Goal: Information Seeking & Learning: Learn about a topic

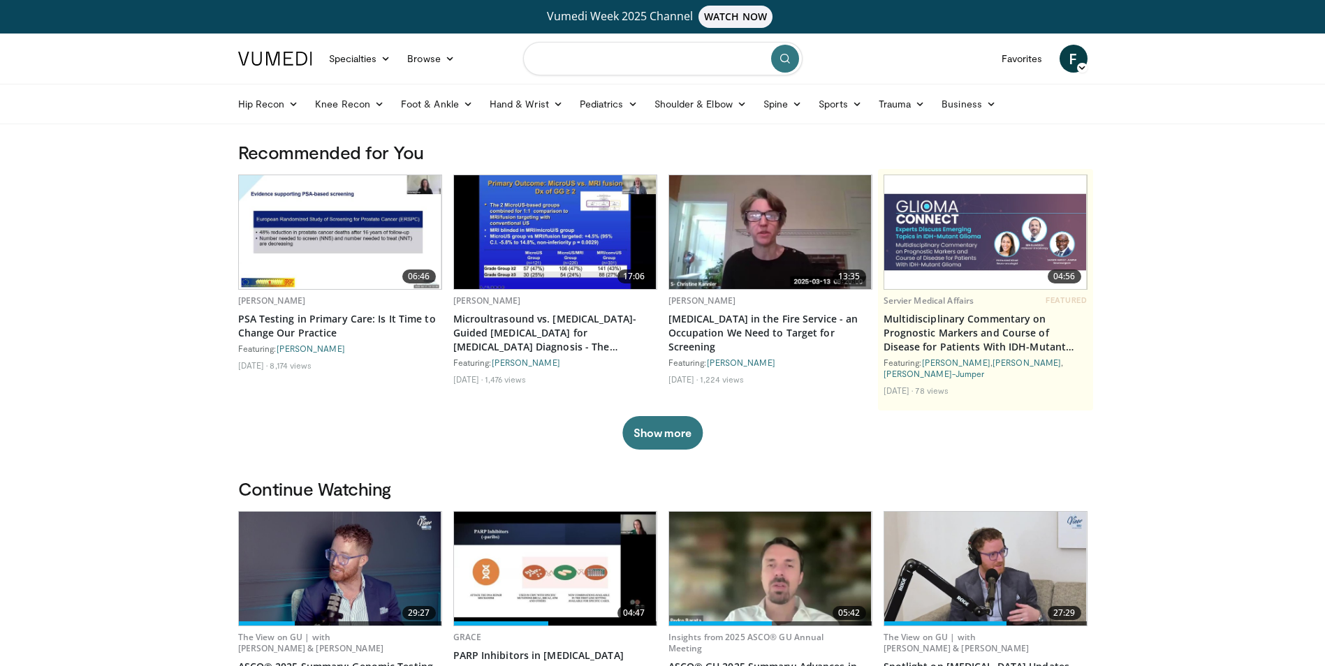
click at [629, 61] on input "Search topics, interventions" at bounding box center [662, 59] width 279 height 34
type input "**********"
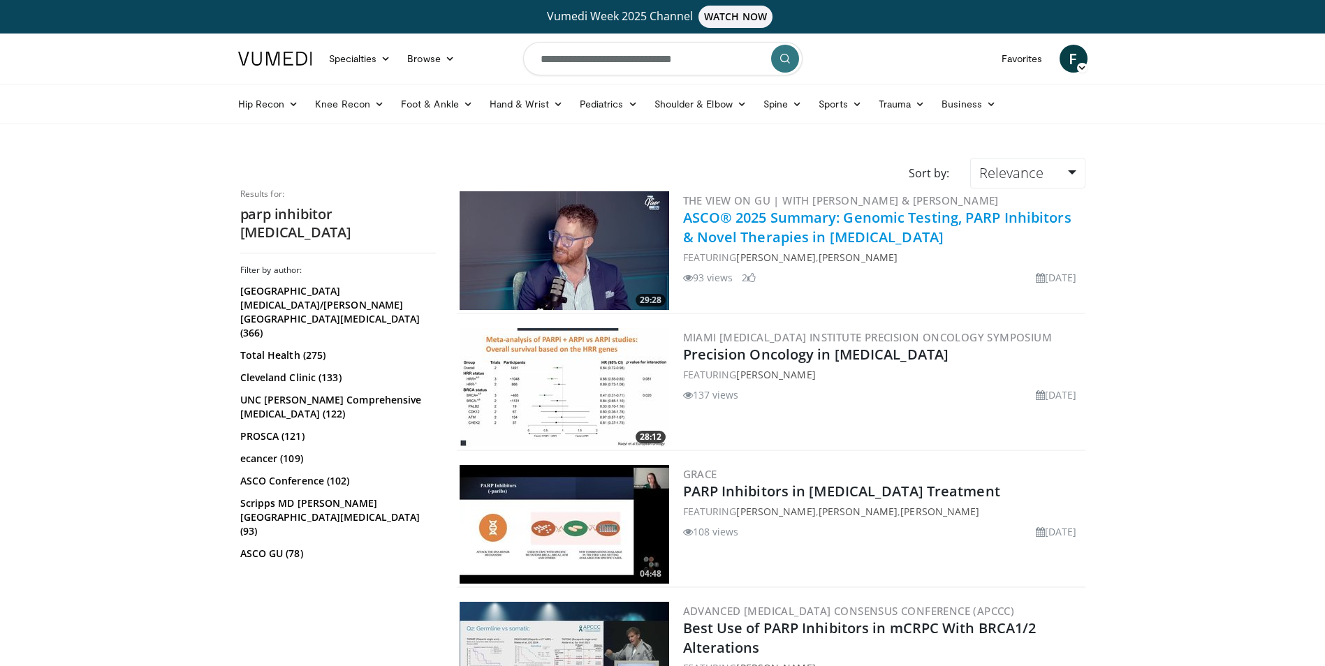
click at [871, 237] on link "ASCO® 2025 Summary: Genomic Testing, PARP Inhibitors & Novel Therapies in [MEDI…" at bounding box center [877, 227] width 388 height 38
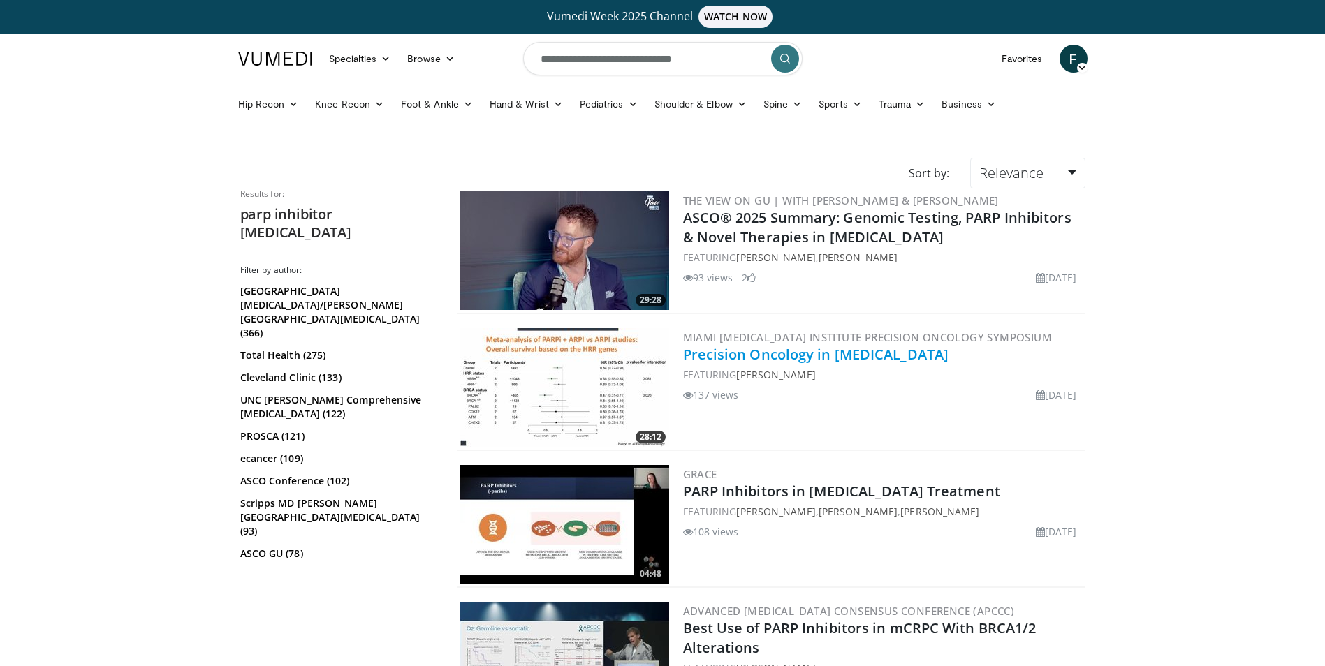
click at [734, 356] on link "Precision Oncology in Metastatic Prostate Cancer" at bounding box center [816, 354] width 266 height 19
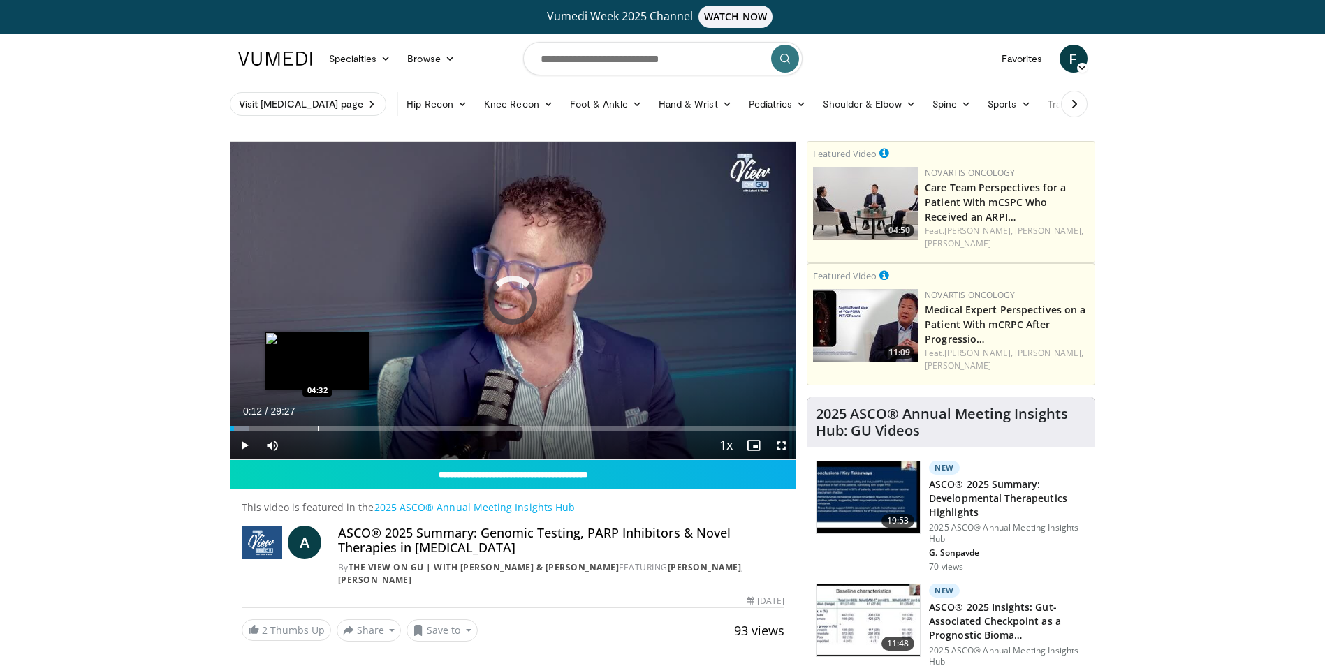
click at [317, 423] on div "Loaded : 3.38% 00:13 04:32" at bounding box center [513, 424] width 566 height 13
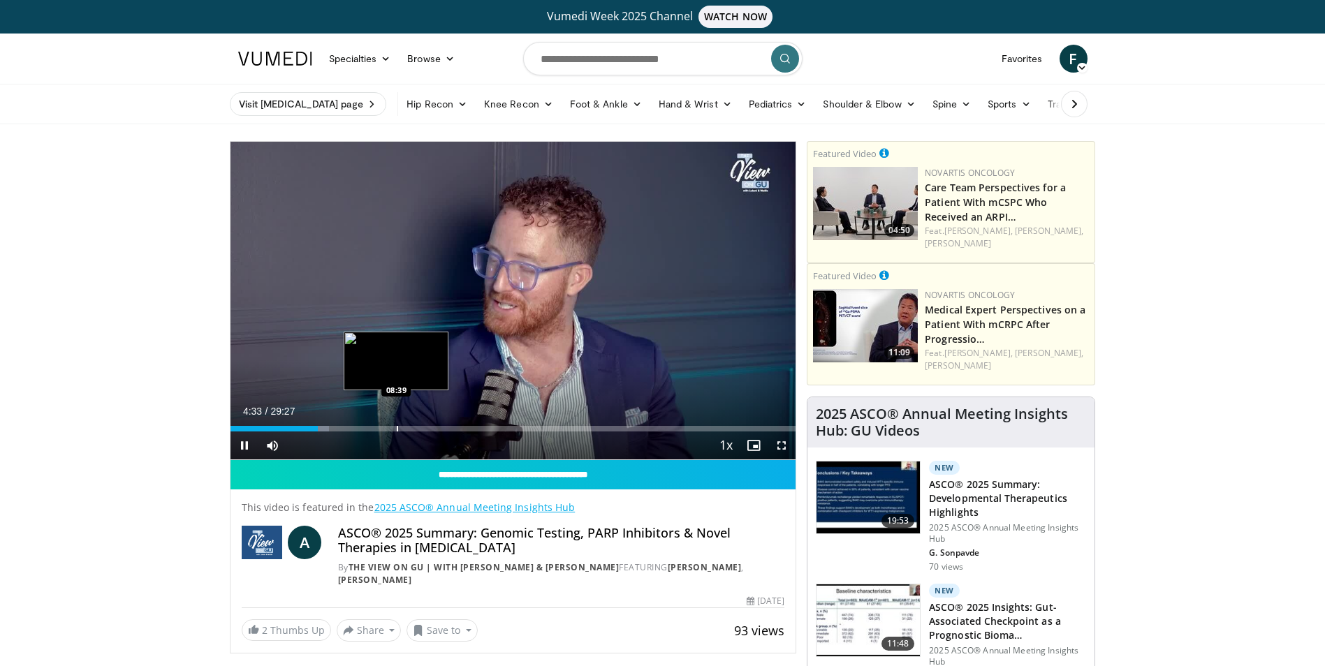
click at [397, 430] on div "Progress Bar" at bounding box center [397, 429] width 1 height 6
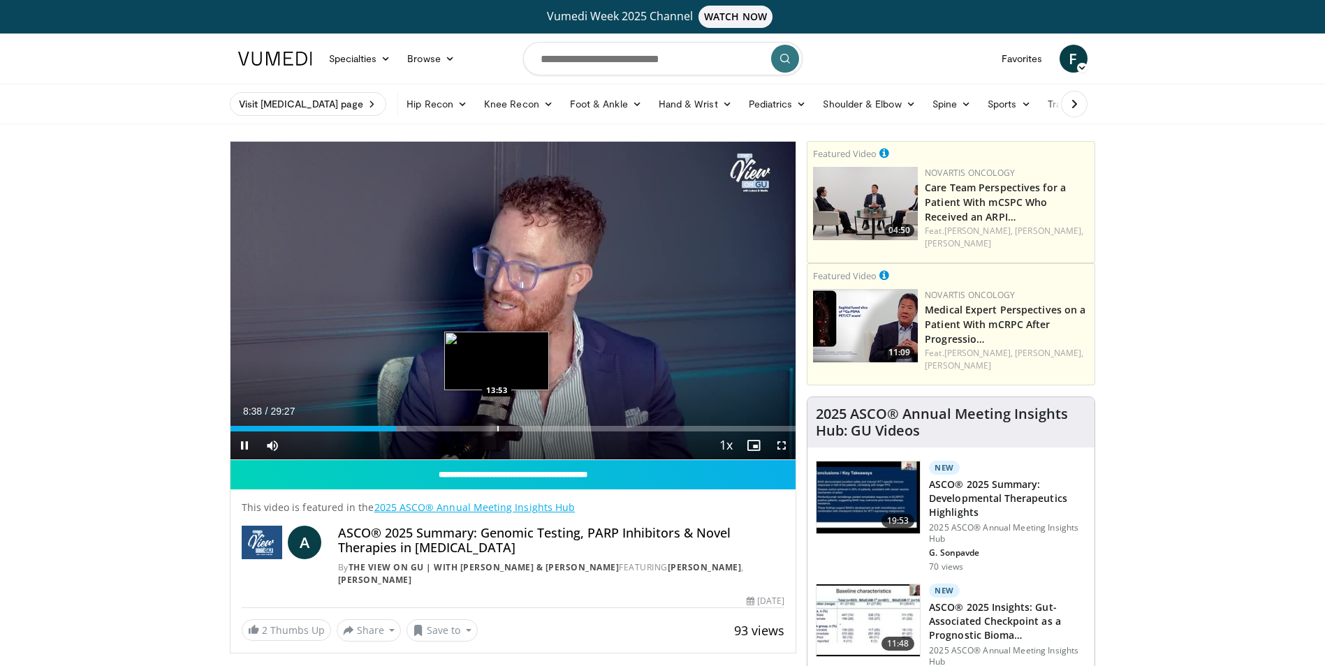
click at [497, 430] on div "Progress Bar" at bounding box center [497, 429] width 1 height 6
click at [555, 431] on div "Progress Bar" at bounding box center [555, 429] width 1 height 6
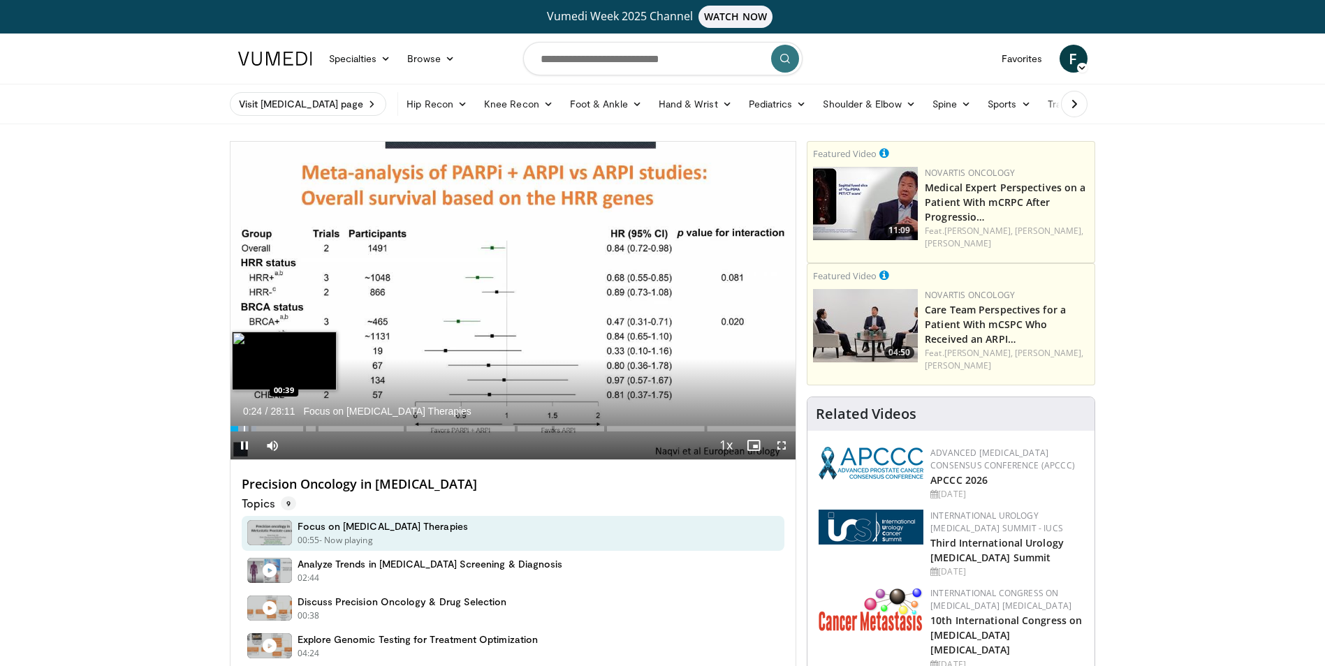
click at [243, 425] on div "Loaded : 4.69% 00:24 00:39" at bounding box center [513, 424] width 566 height 13
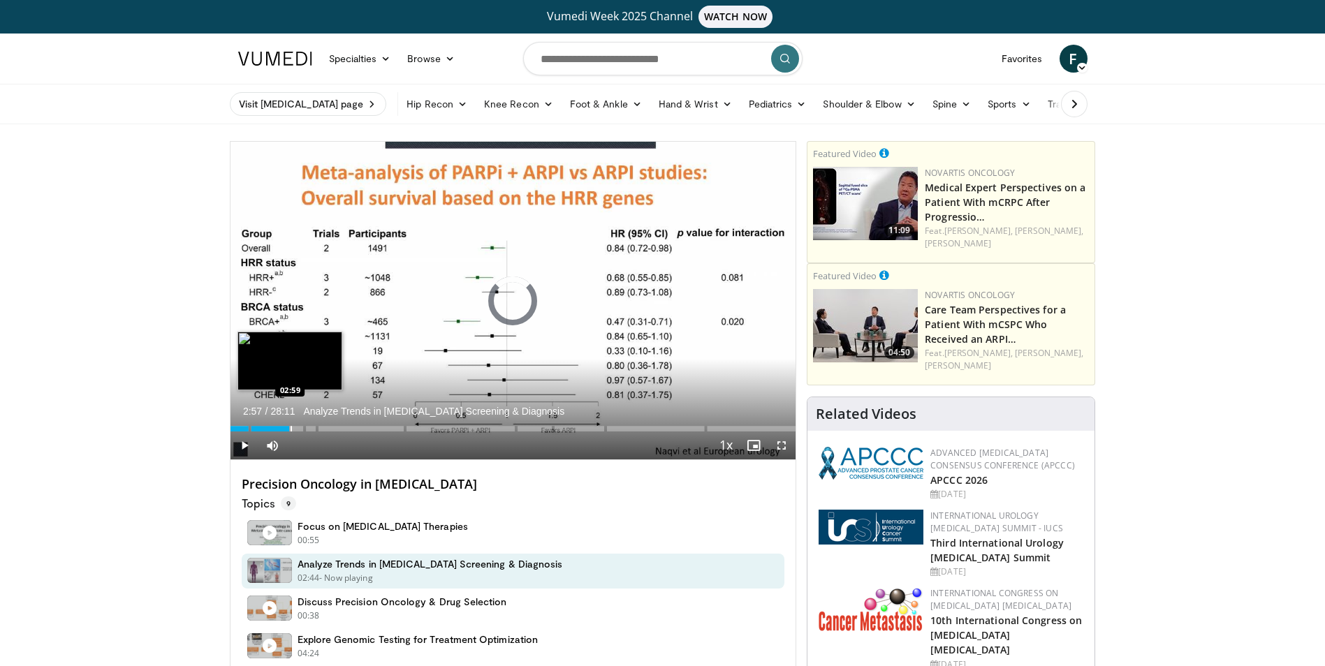
click at [291, 429] on div "Progress Bar" at bounding box center [291, 429] width 1 height 6
click at [786, 446] on span "Video Player" at bounding box center [782, 446] width 28 height 28
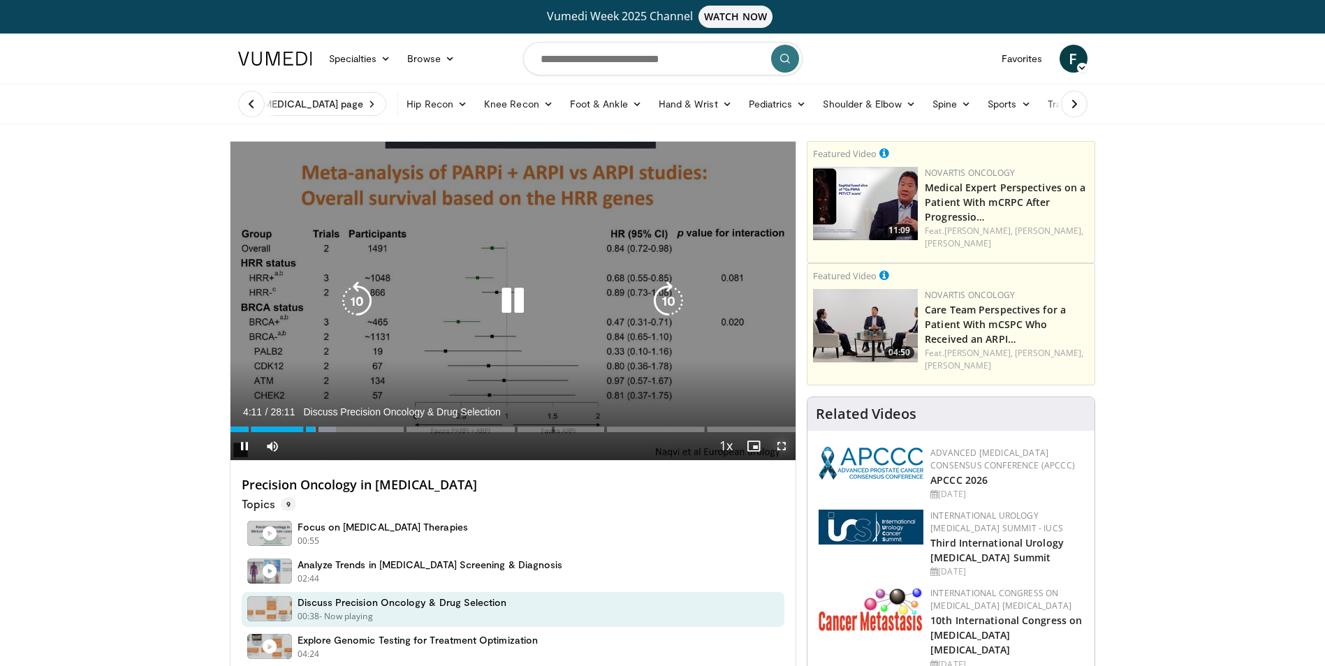
drag, startPoint x: 783, startPoint y: 447, endPoint x: 786, endPoint y: 501, distance: 53.9
click at [783, 447] on span "Video Player" at bounding box center [782, 446] width 28 height 28
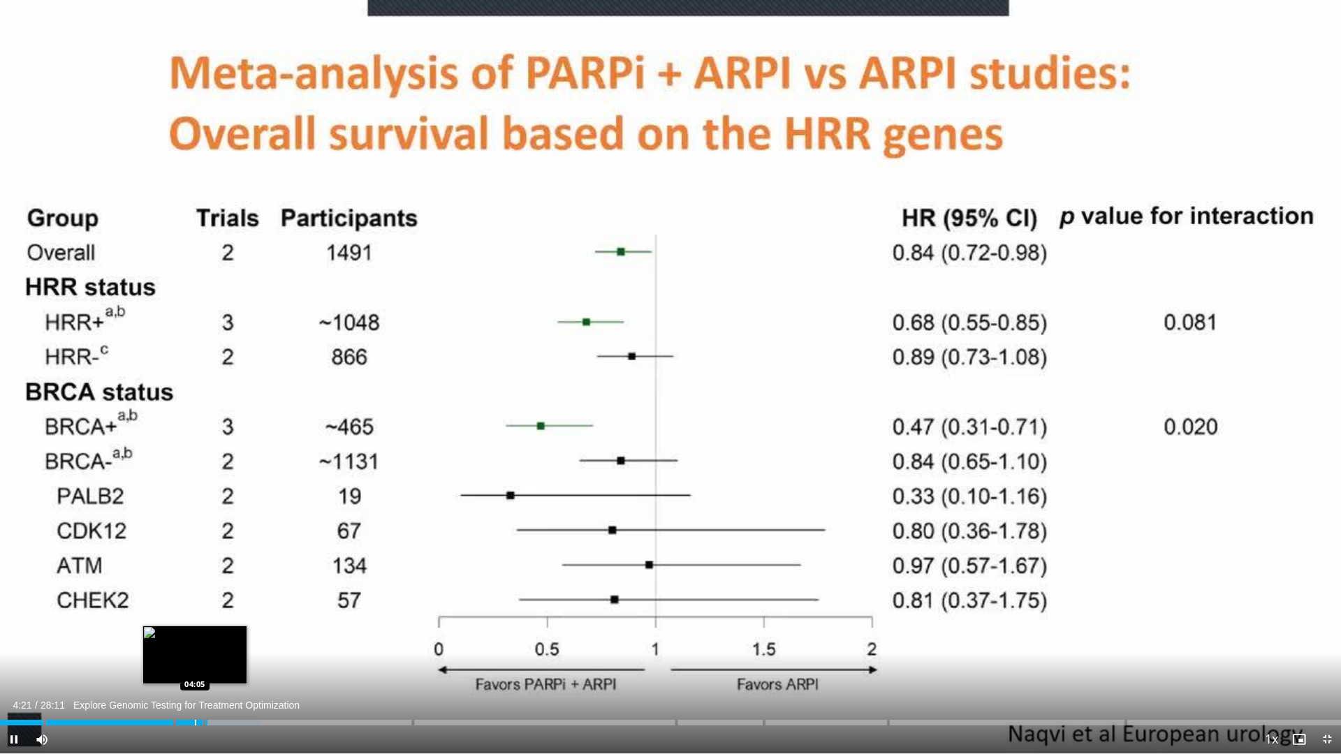
click at [195, 666] on div "Progress Bar" at bounding box center [195, 723] width 1 height 6
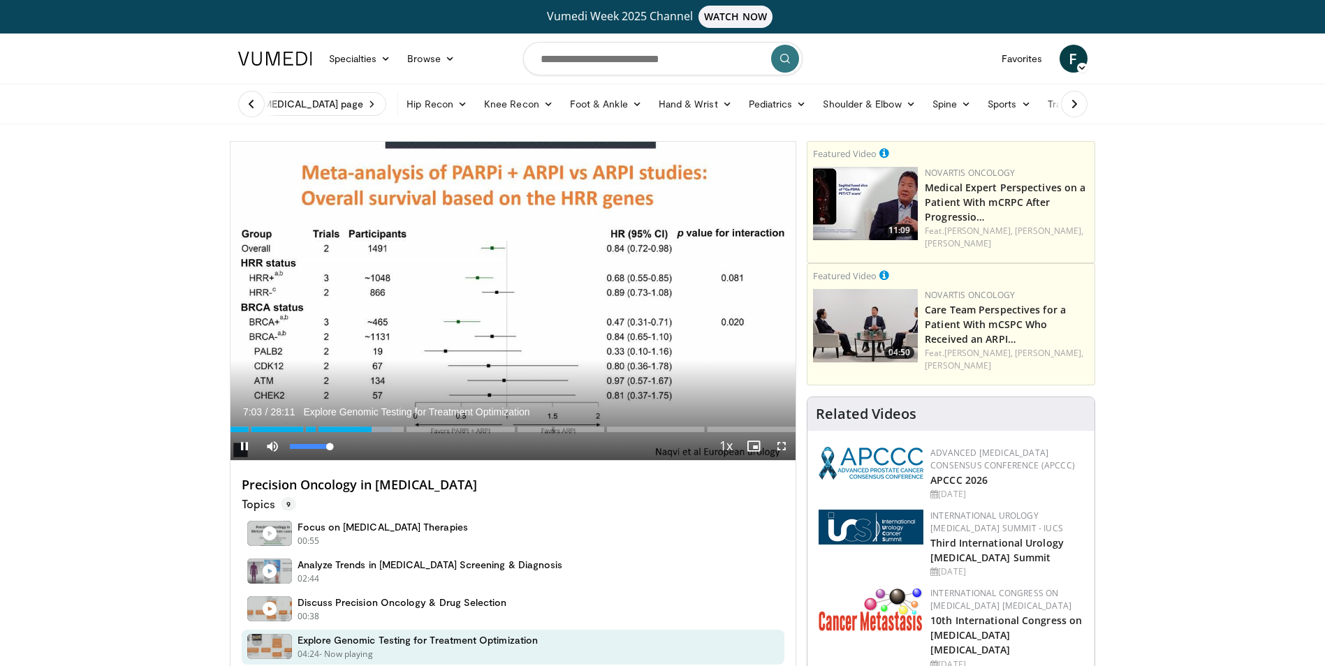
drag, startPoint x: 332, startPoint y: 446, endPoint x: 346, endPoint y: 446, distance: 14.7
click at [346, 446] on div "Mute 100%" at bounding box center [307, 446] width 98 height 28
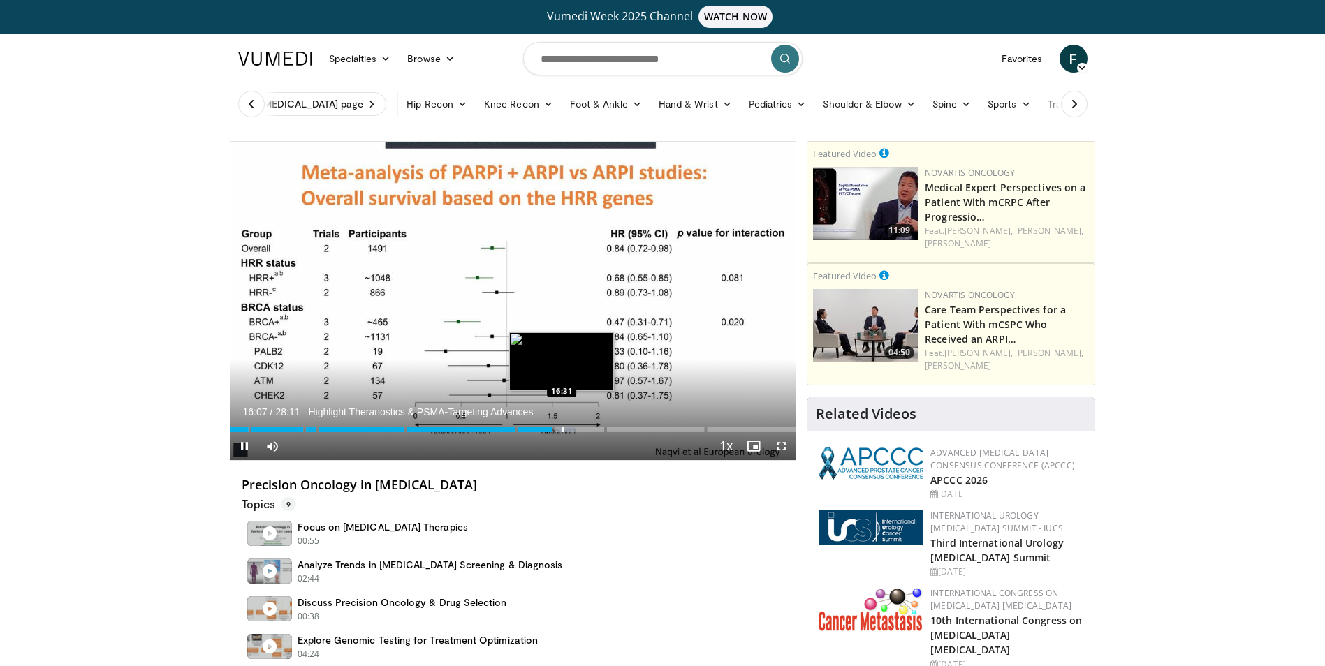
click at [562, 431] on div "Progress Bar" at bounding box center [562, 430] width 1 height 6
click at [571, 430] on div "Progress Bar" at bounding box center [571, 430] width 1 height 6
click at [578, 430] on div "Progress Bar" at bounding box center [578, 430] width 1 height 6
click at [588, 432] on div "Progress Bar" at bounding box center [588, 430] width 1 height 6
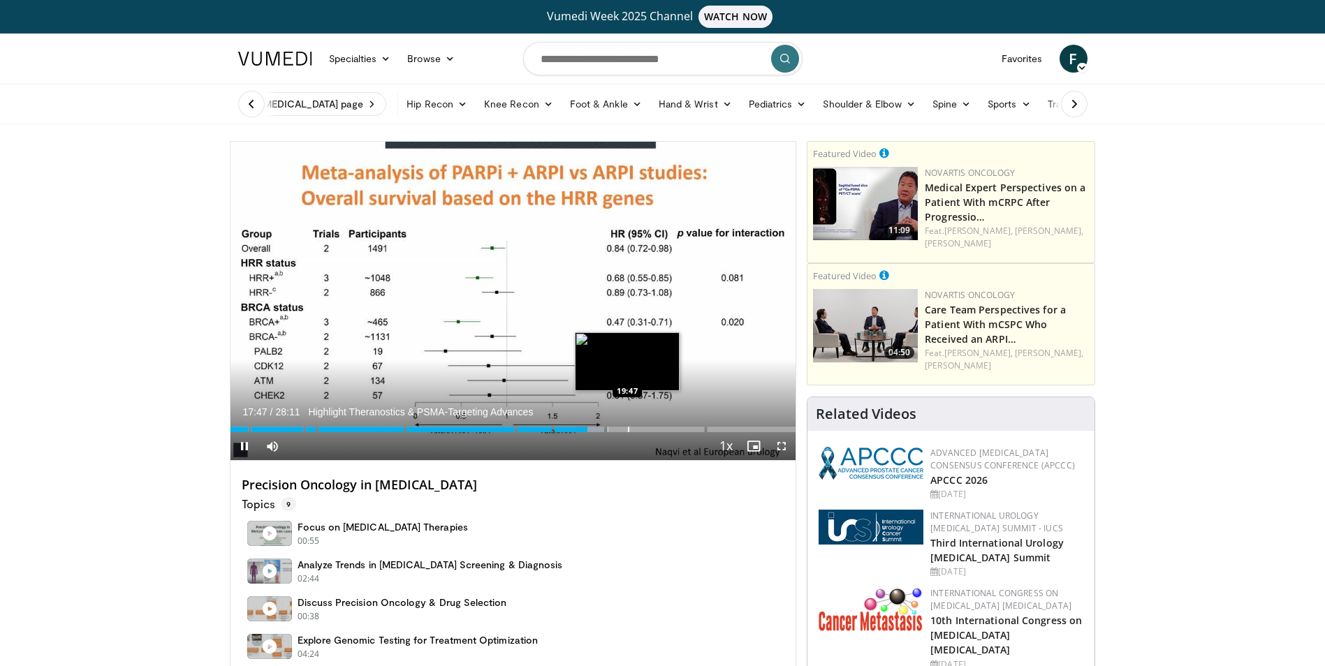
click at [628, 429] on div "Progress Bar" at bounding box center [628, 430] width 1 height 6
click at [646, 428] on div "Progress Bar" at bounding box center [646, 430] width 1 height 6
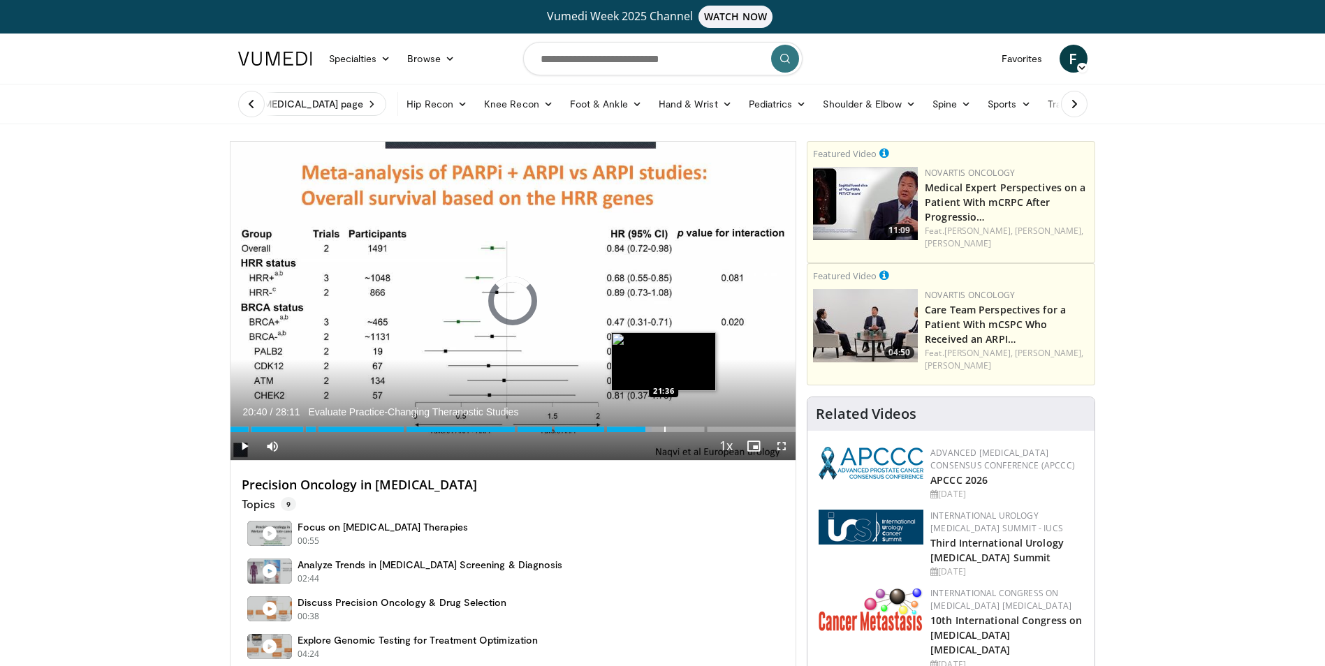
click at [664, 430] on div "Progress Bar" at bounding box center [664, 430] width 1 height 6
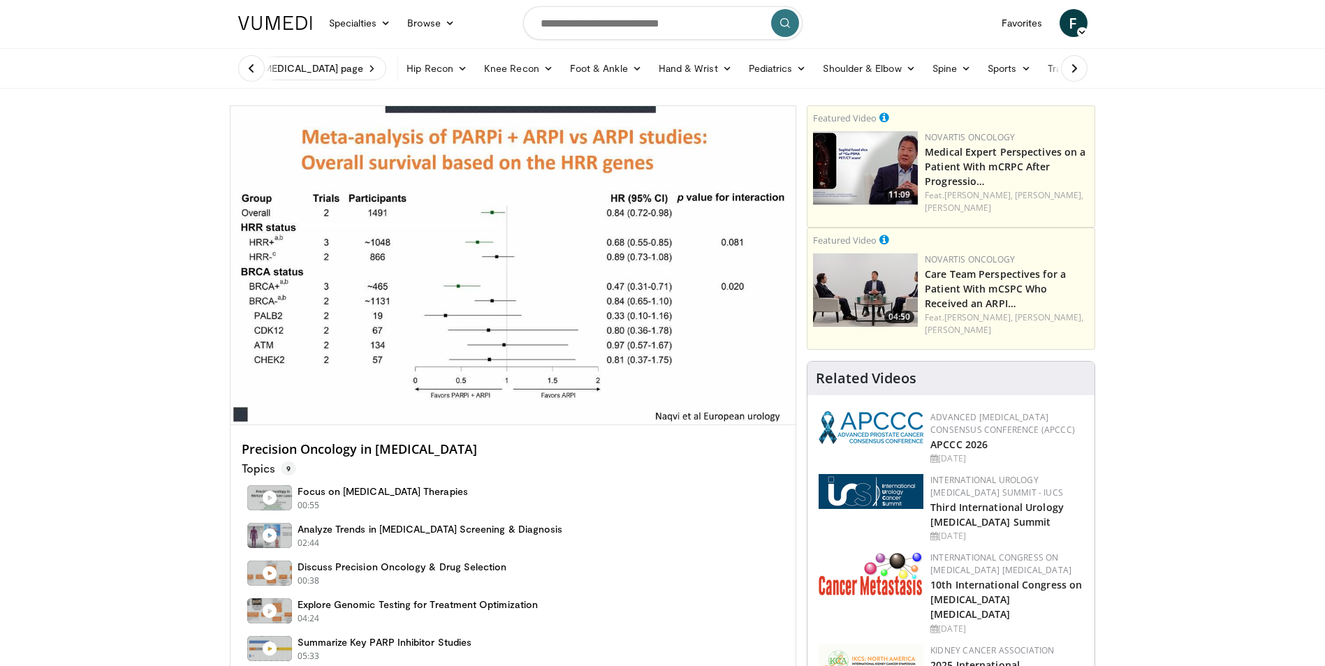
scroll to position [70, 0]
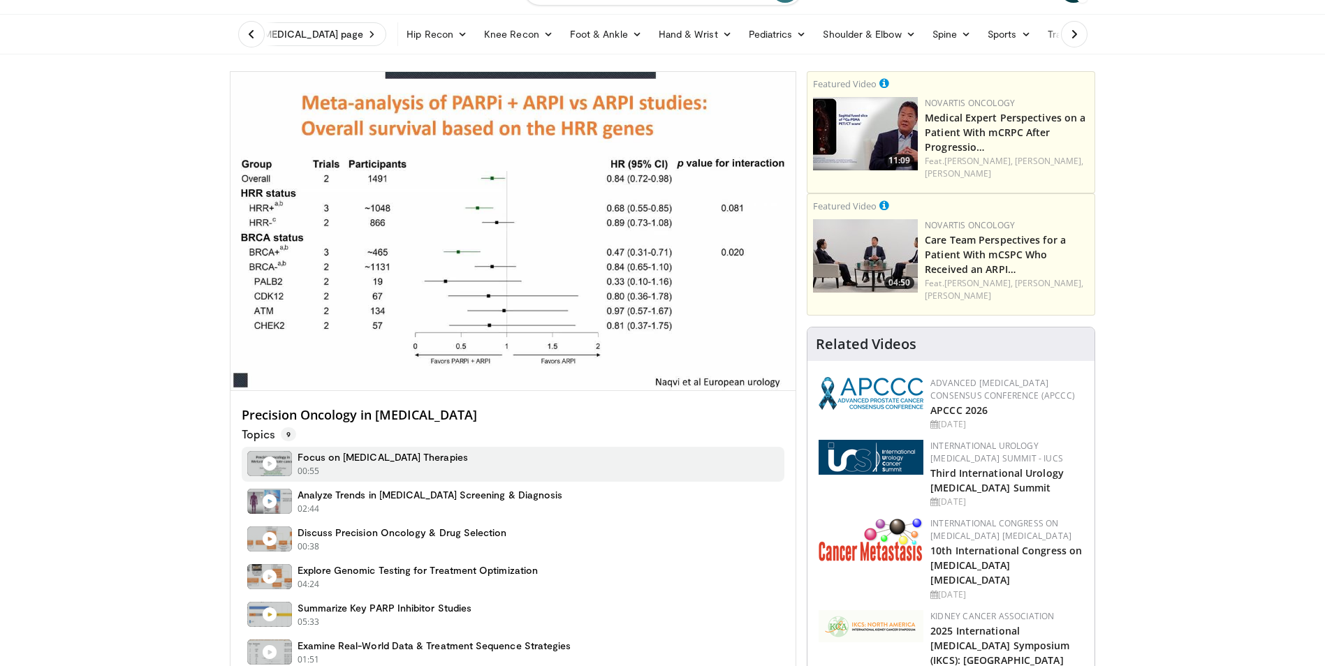
click at [354, 453] on h4 "Focus on Prostate Cancer Therapies" at bounding box center [383, 457] width 170 height 13
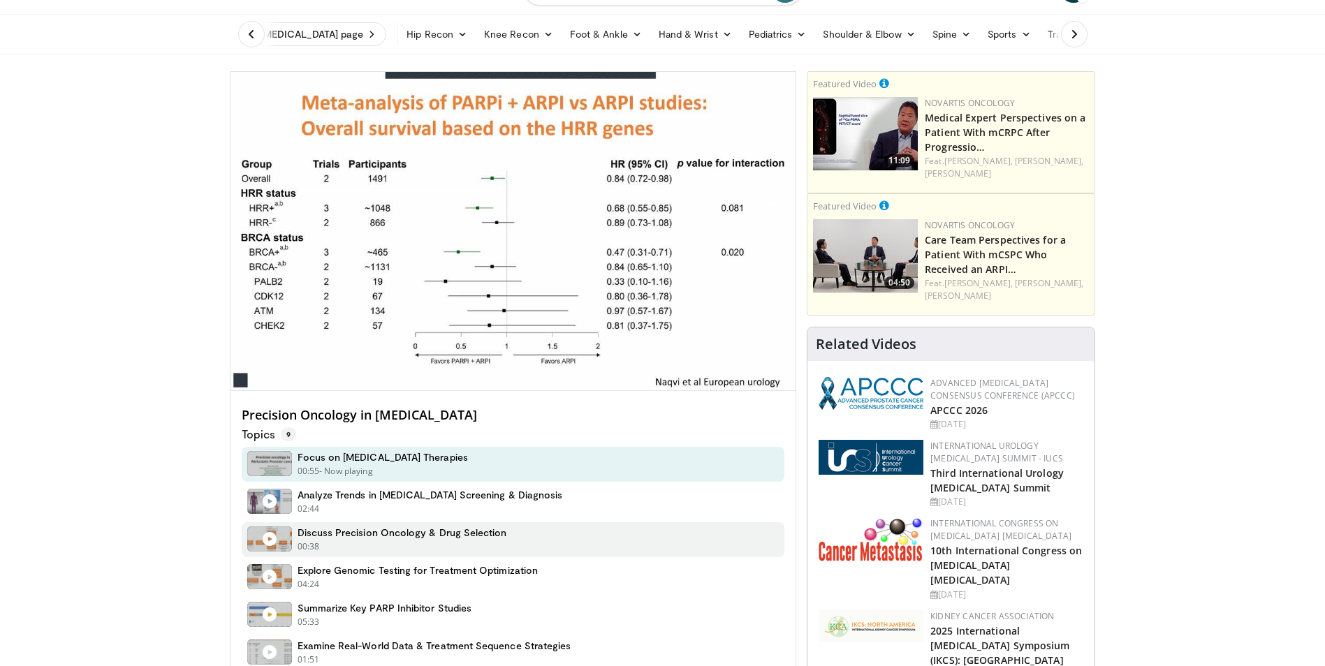
click at [390, 533] on h4 "Discuss Precision Oncology & Drug Selection" at bounding box center [403, 533] width 210 height 13
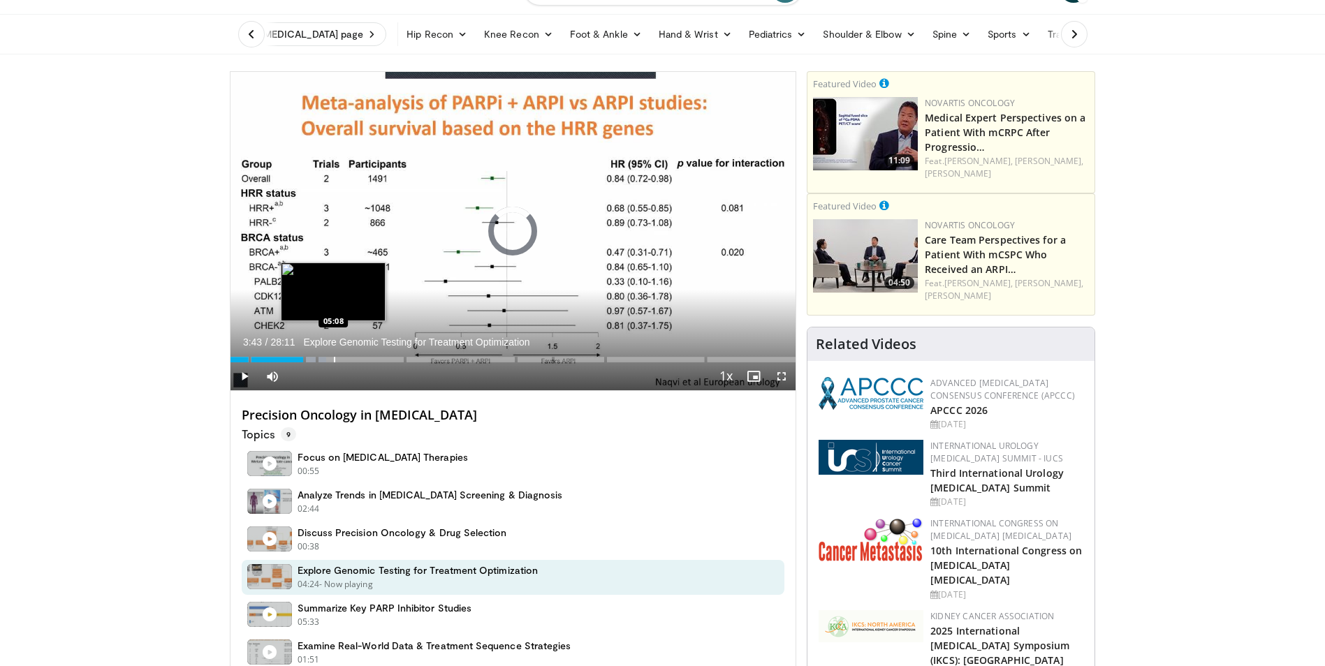
click at [334, 358] on div "Progress Bar" at bounding box center [334, 360] width 1 height 6
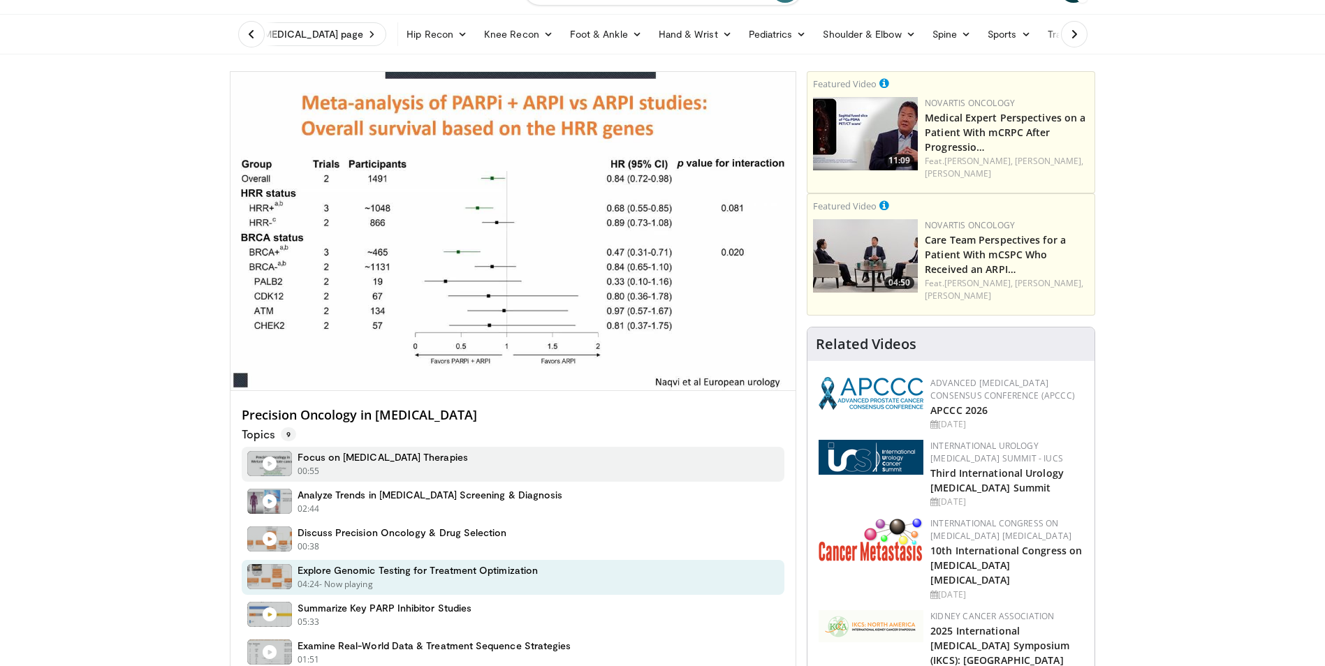
click at [332, 462] on h4 "Focus on Prostate Cancer Therapies" at bounding box center [383, 457] width 170 height 13
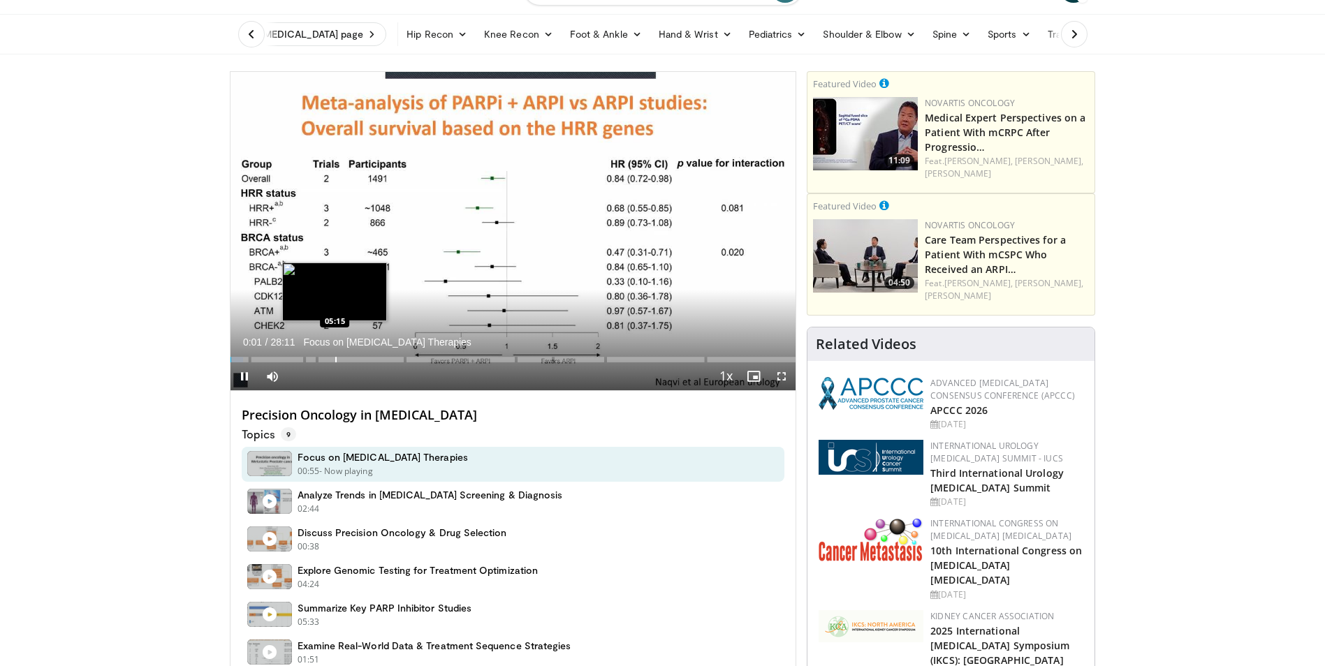
click at [335, 362] on div "Progress Bar" at bounding box center [335, 360] width 1 height 6
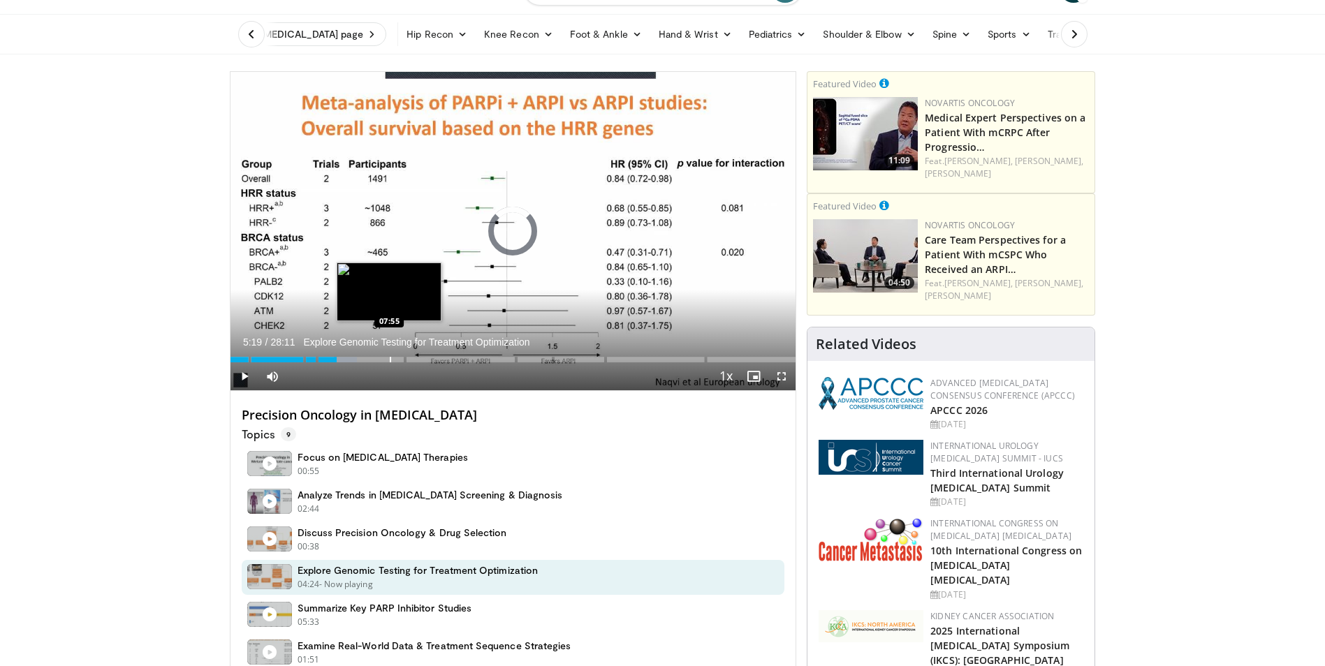
click at [390, 360] on div "Progress Bar" at bounding box center [390, 360] width 1 height 6
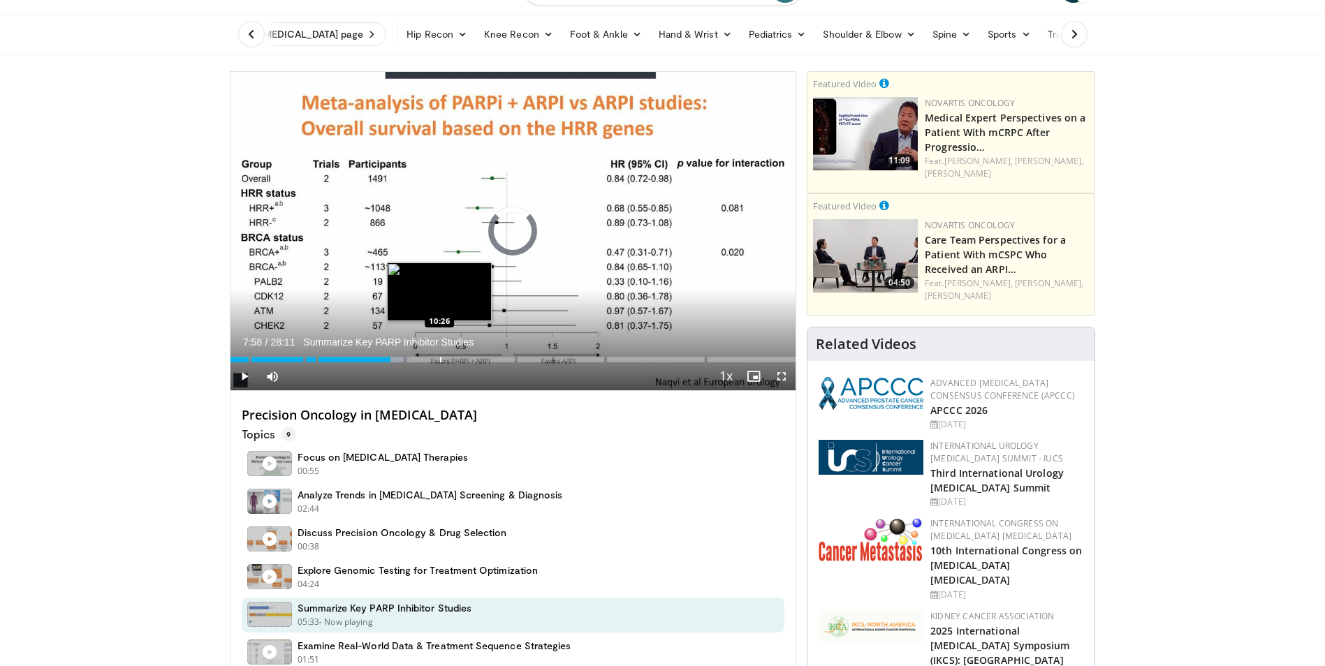
click at [440, 360] on div "Progress Bar" at bounding box center [440, 360] width 1 height 6
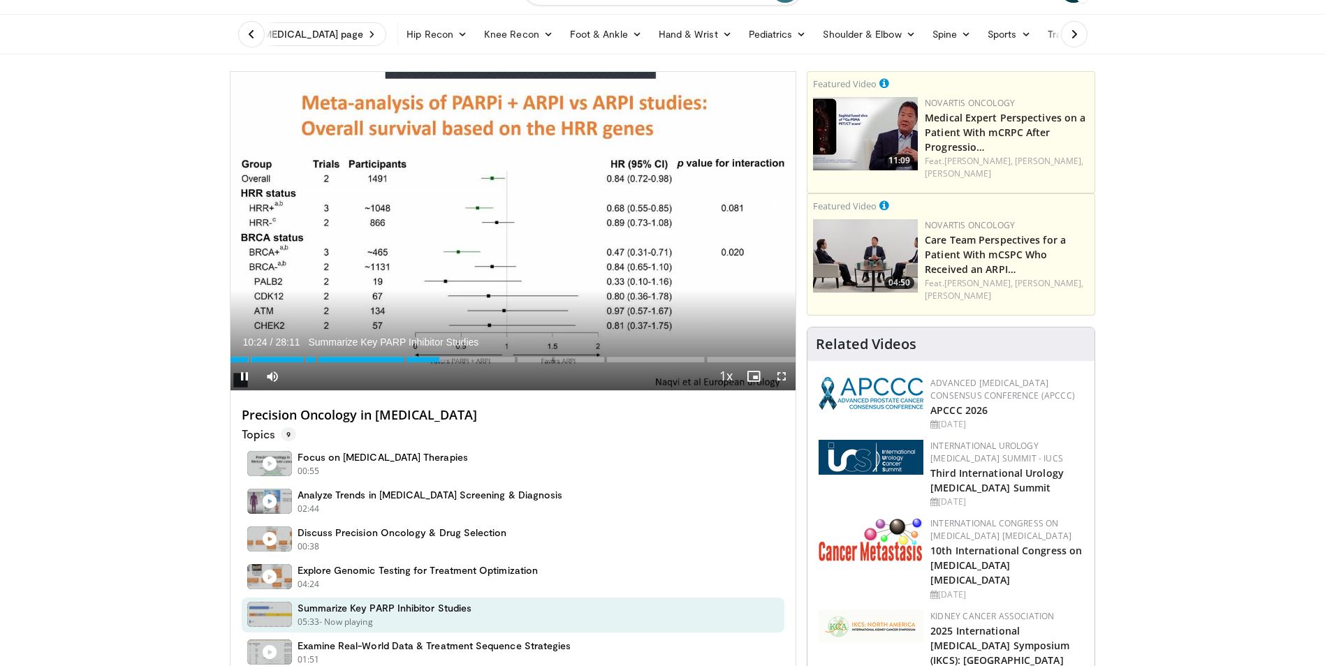
click at [471, 364] on div "10 seconds Tap to unmute" at bounding box center [513, 231] width 566 height 319
click at [497, 361] on div "Progress Bar" at bounding box center [497, 360] width 1 height 6
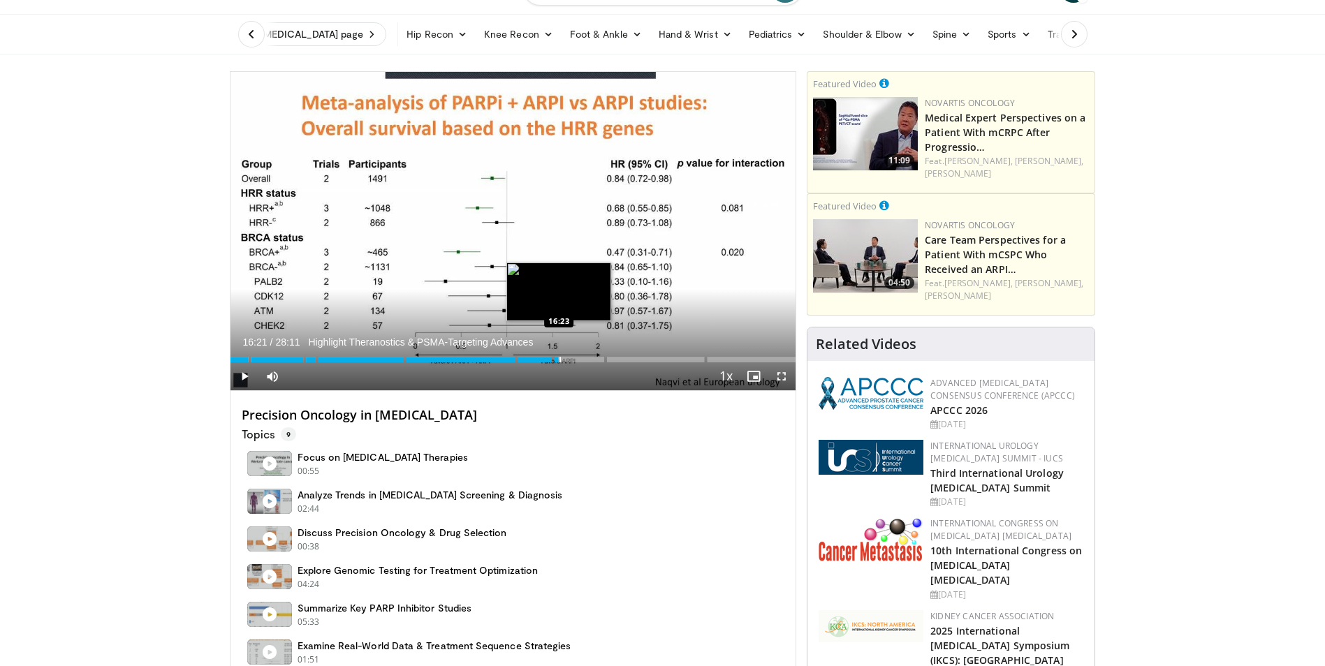
click at [559, 358] on div "Progress Bar" at bounding box center [559, 360] width 1 height 6
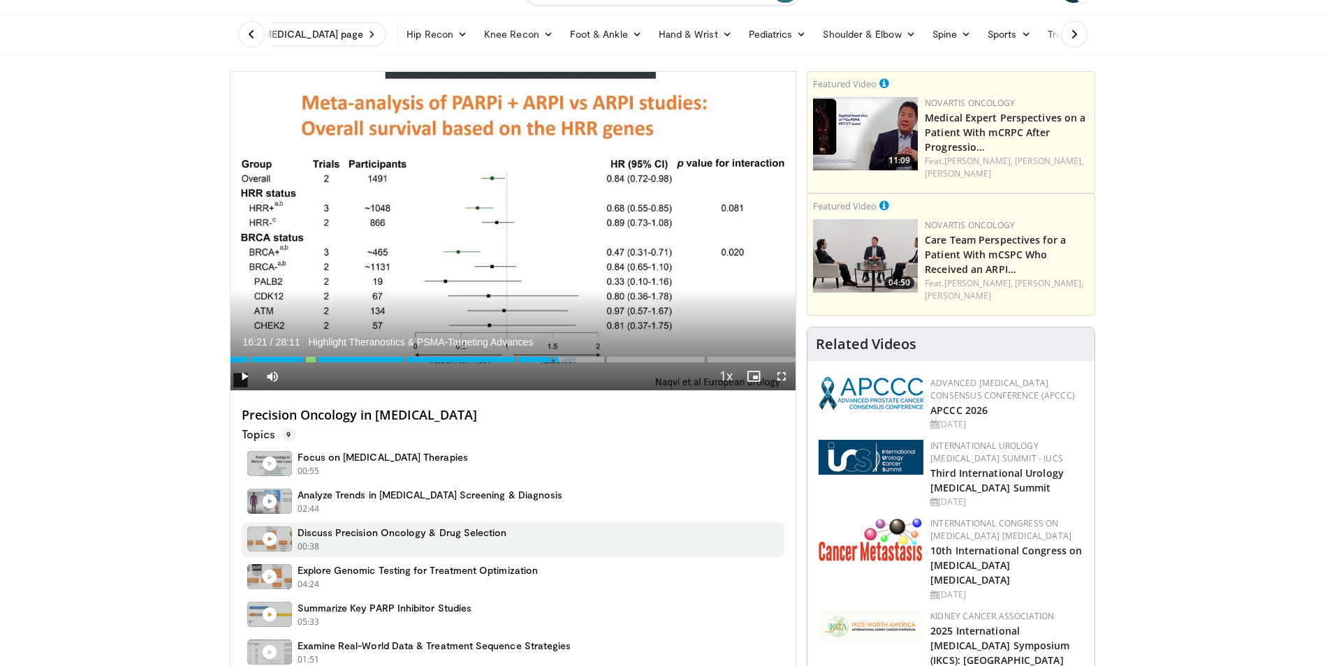
click at [383, 532] on h4 "Discuss Precision Oncology & Drug Selection" at bounding box center [403, 533] width 210 height 13
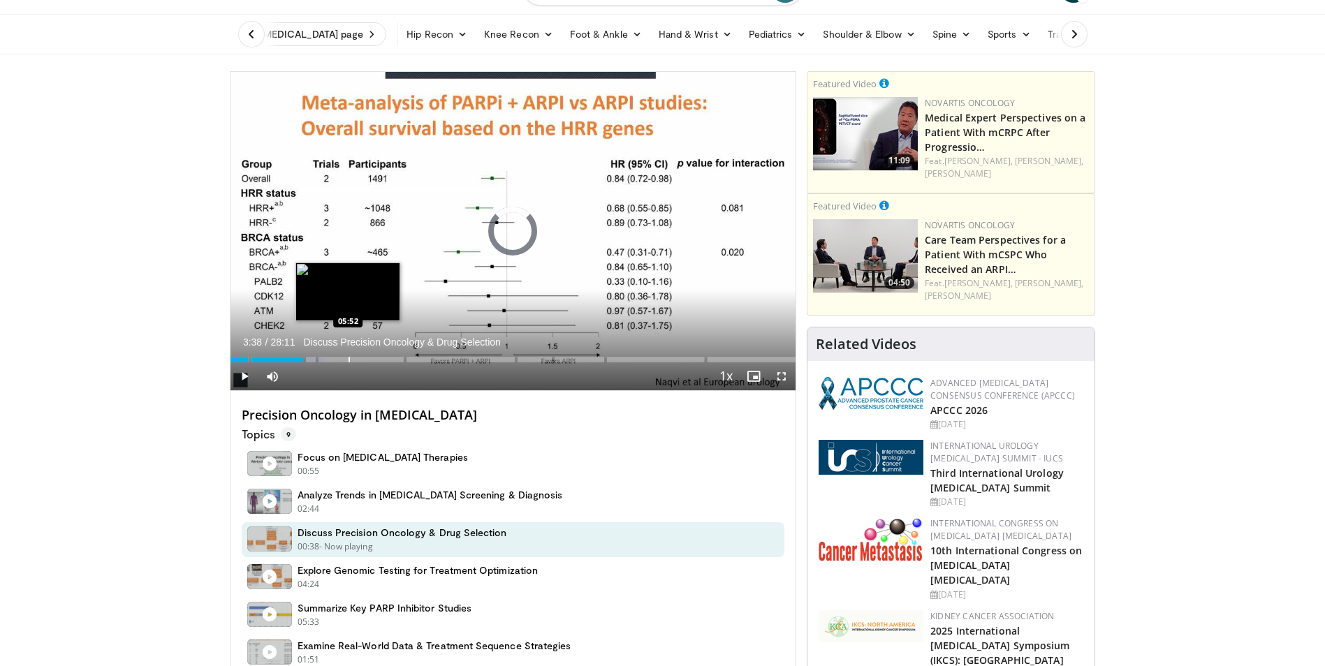
click at [349, 358] on div "Progress Bar" at bounding box center [349, 360] width 1 height 6
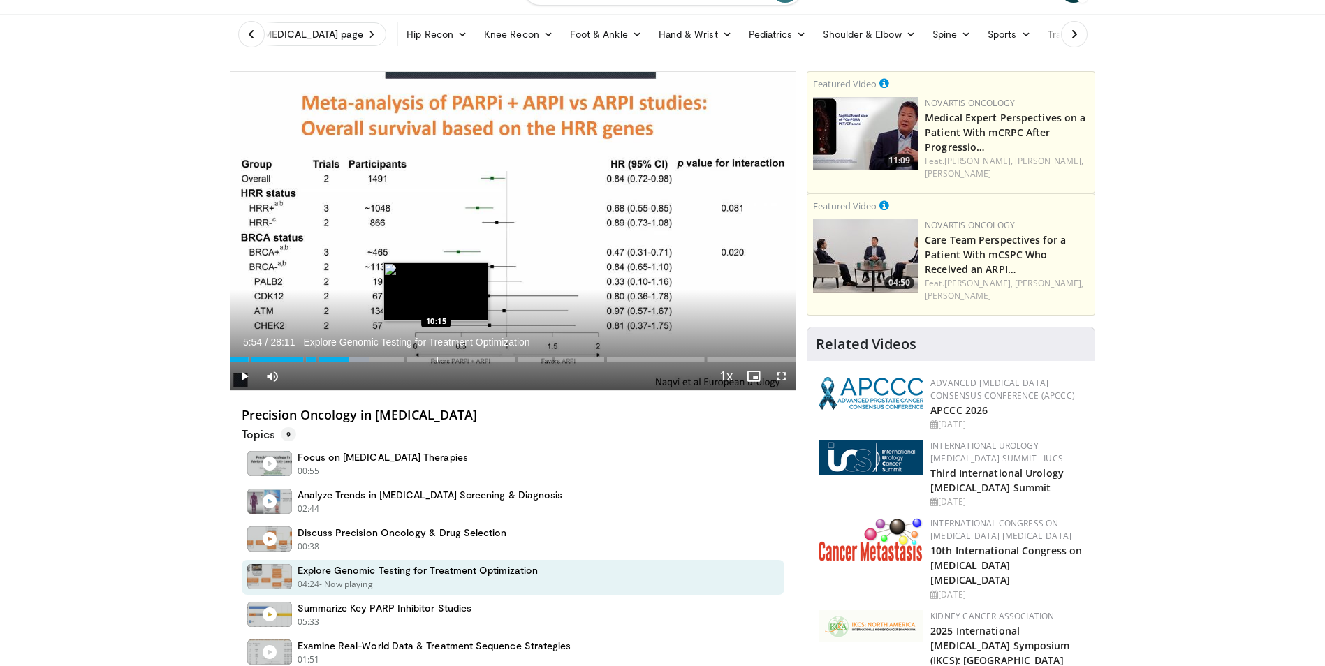
click at [437, 358] on div "Progress Bar" at bounding box center [437, 360] width 1 height 6
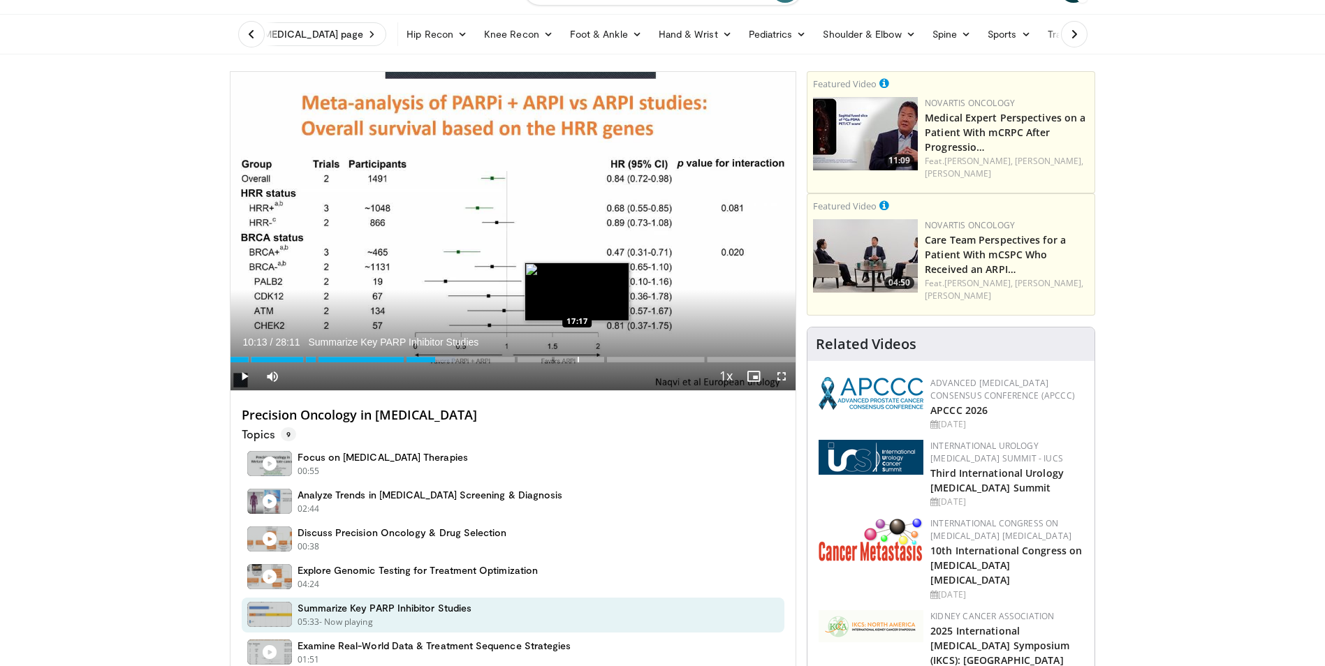
click at [578, 360] on div "Progress Bar" at bounding box center [578, 360] width 1 height 6
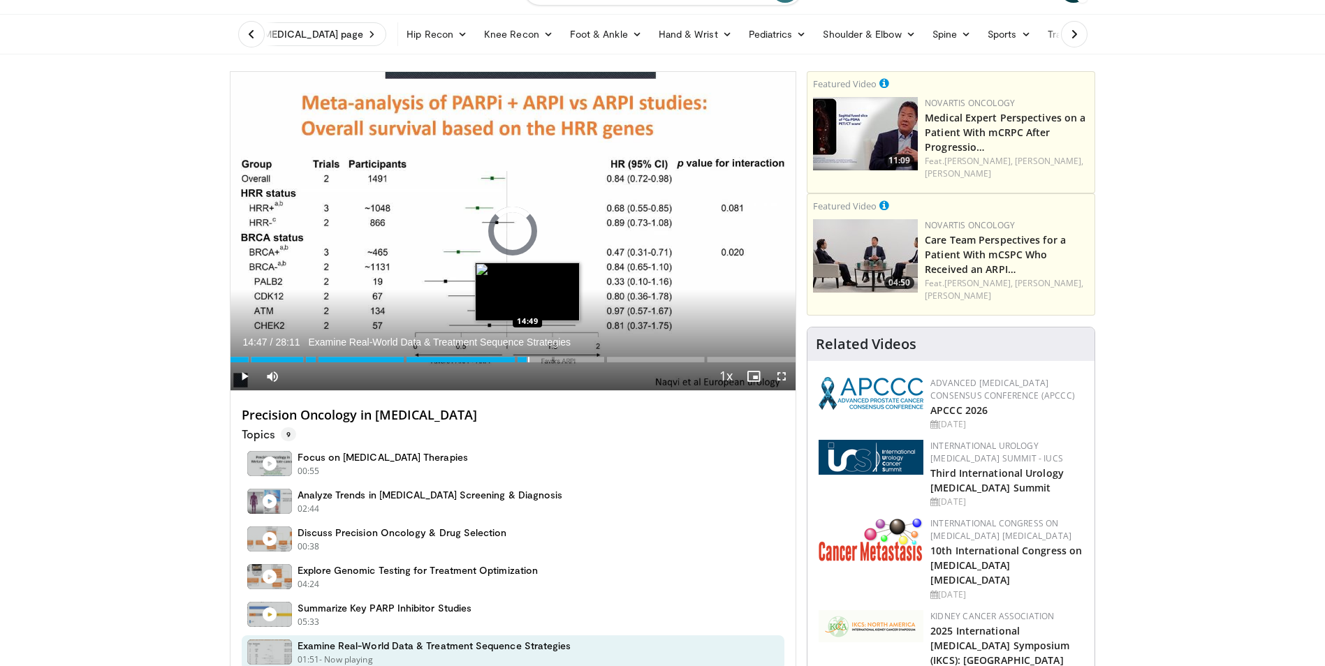
click at [527, 357] on div "Loaded : 52.63% 14:47 14:49" at bounding box center [513, 355] width 566 height 13
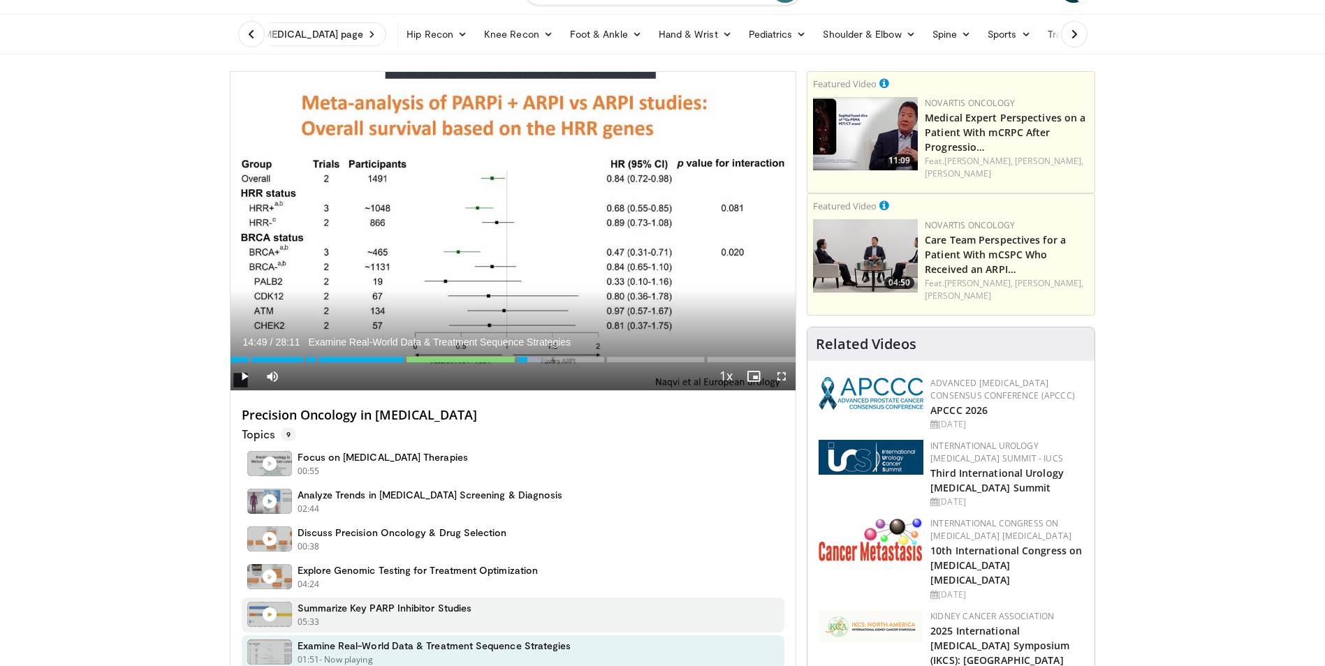
click at [423, 614] on h4 "Summarize Key PARP Inhibitor Studies" at bounding box center [385, 608] width 175 height 13
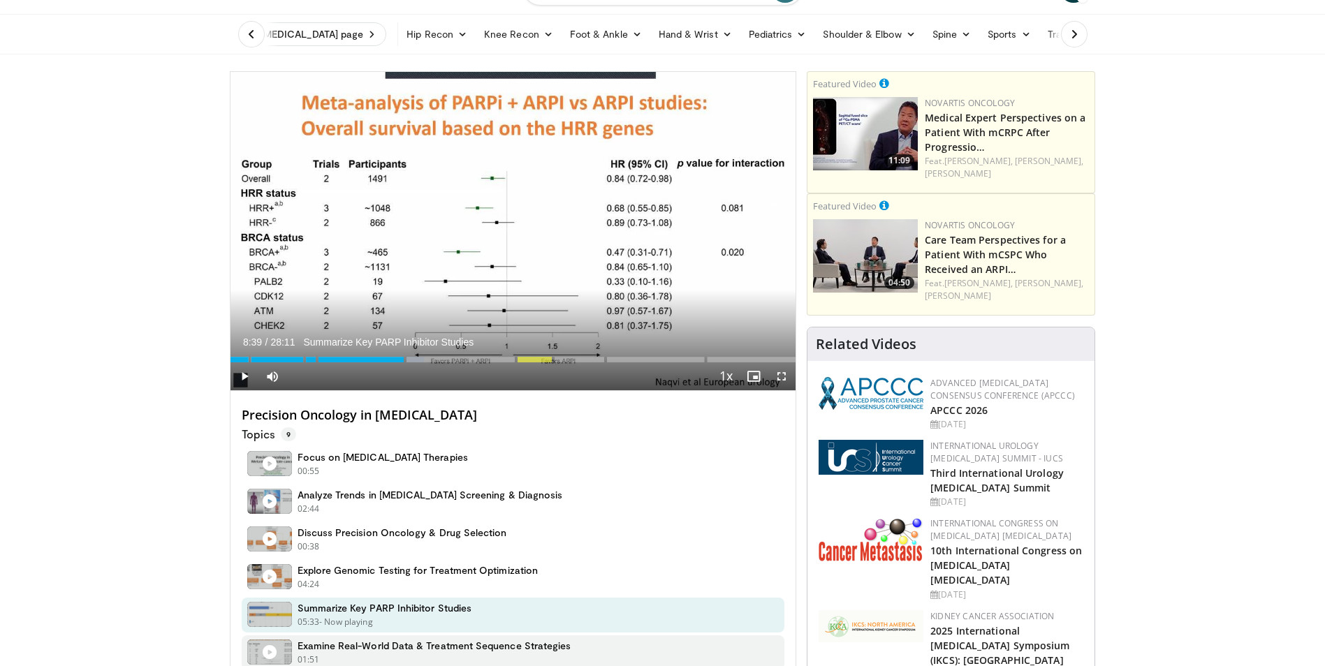
click at [418, 645] on h4 "Examine Real-World Data & Treatment Sequence Strategies" at bounding box center [435, 646] width 274 height 13
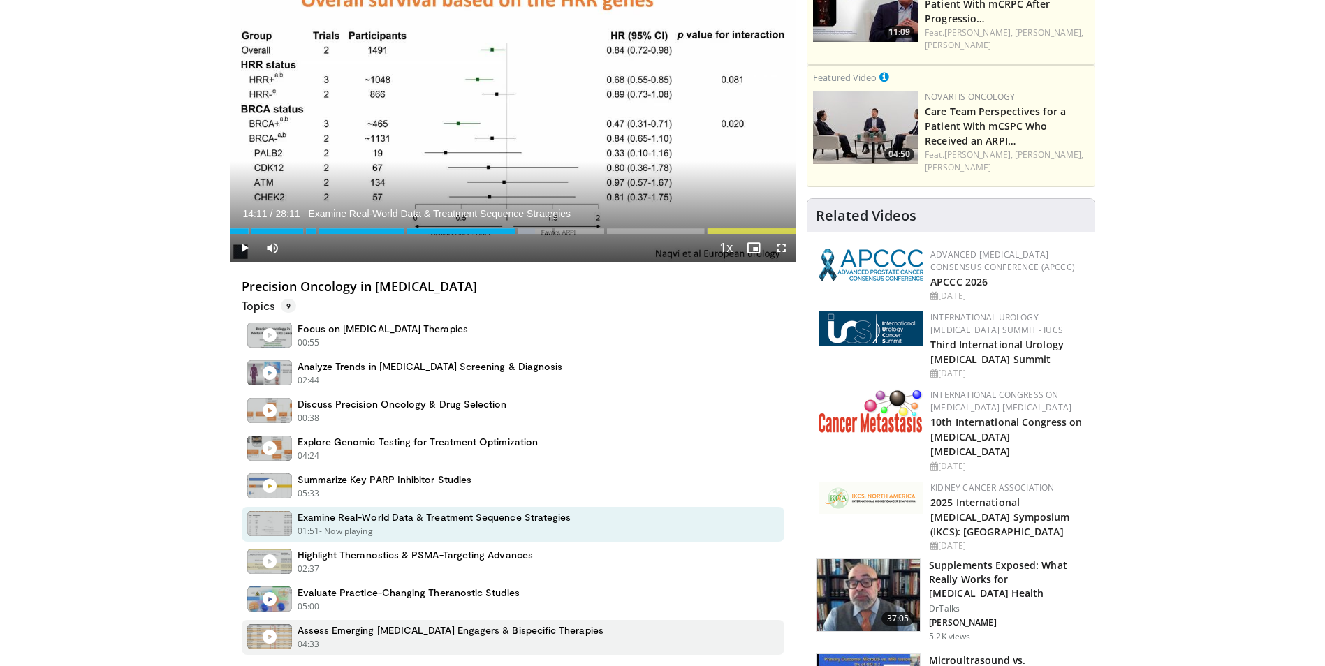
scroll to position [210, 0]
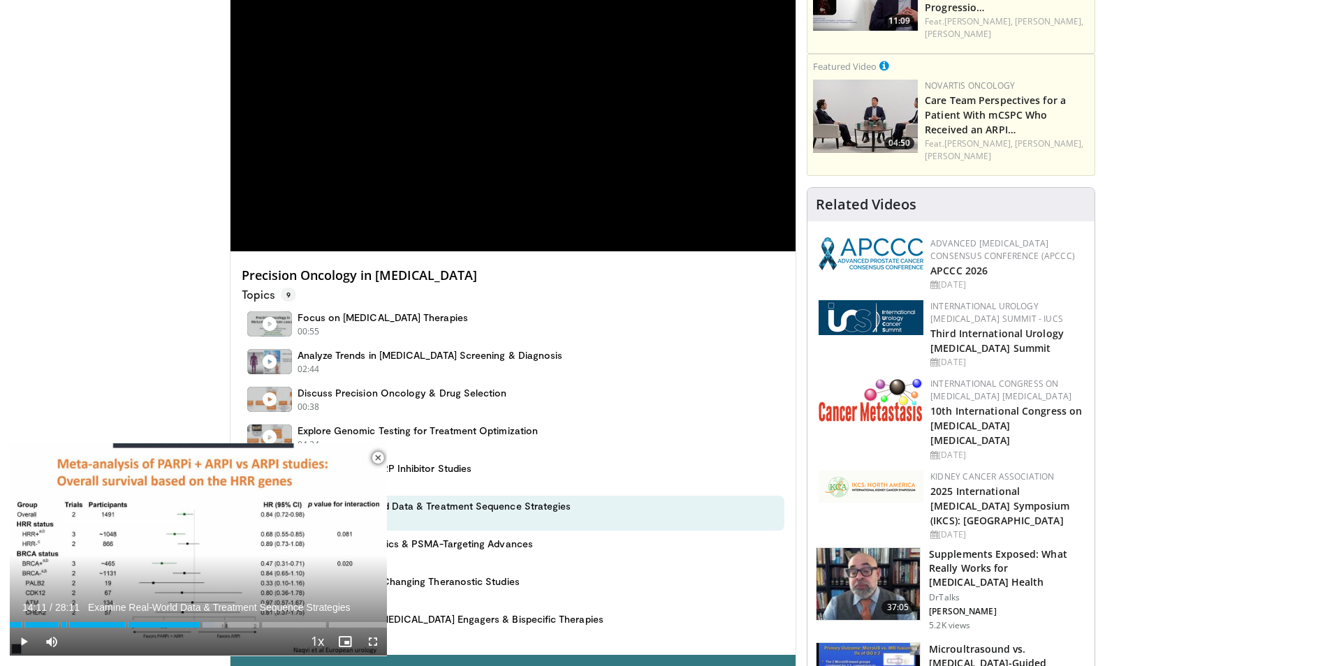
click at [378, 462] on span "Video Player" at bounding box center [378, 458] width 28 height 28
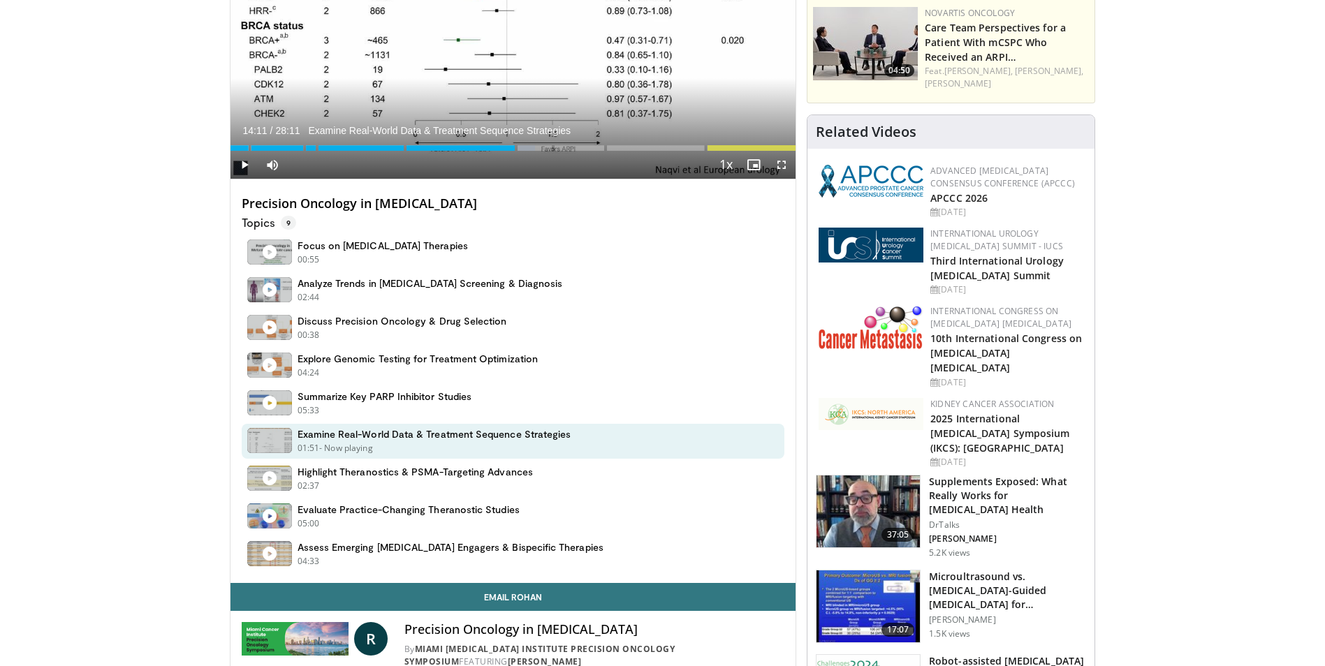
scroll to position [0, 0]
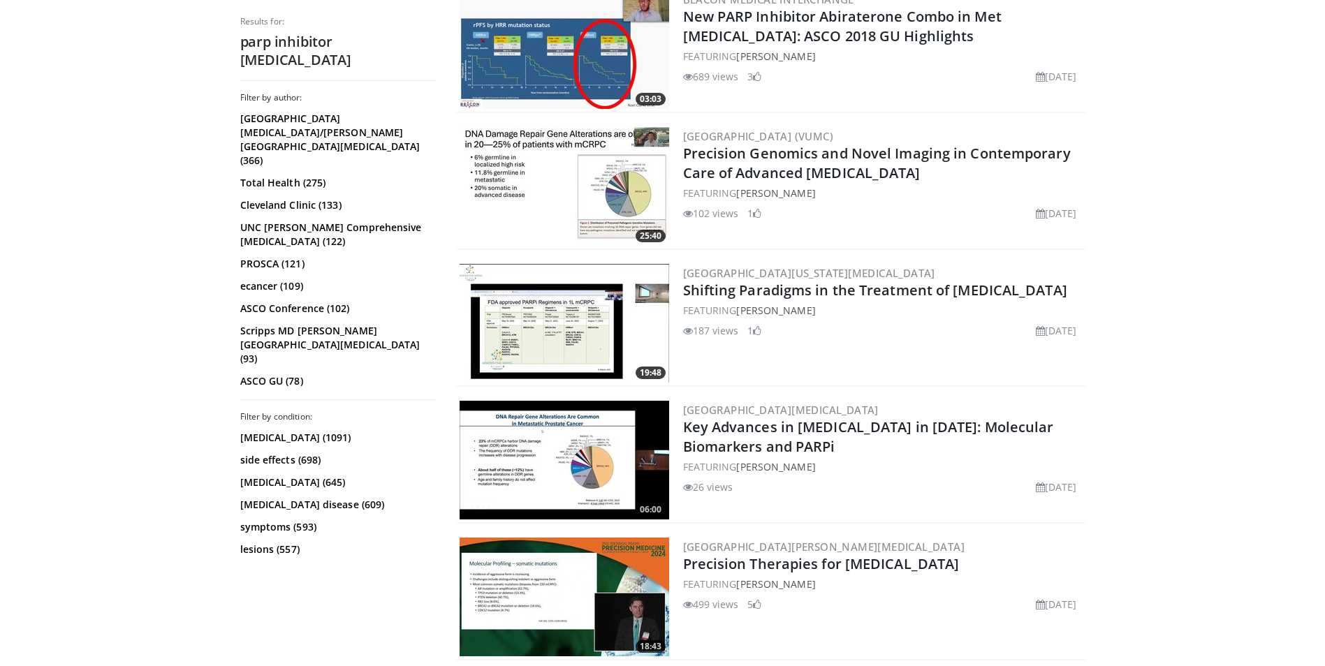
scroll to position [1467, 0]
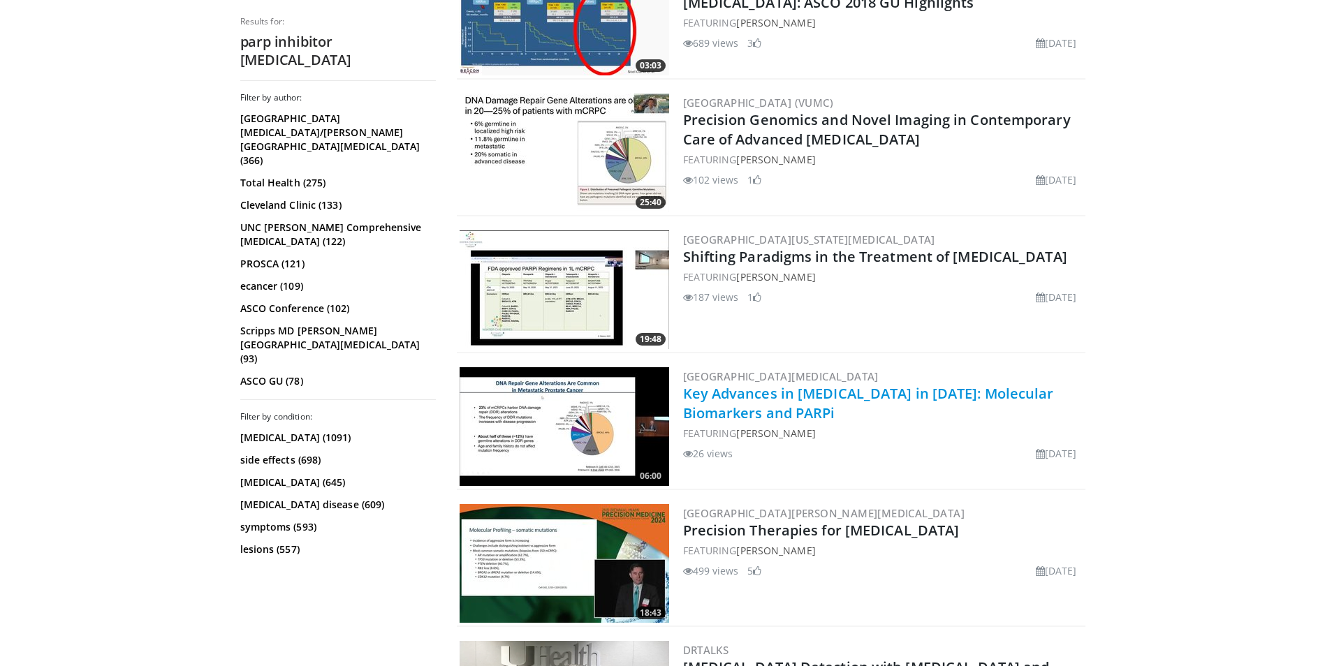
click at [806, 400] on link "Key Advances in [MEDICAL_DATA] in [DATE]: Molecular Biomarkers and PARPi" at bounding box center [868, 403] width 371 height 38
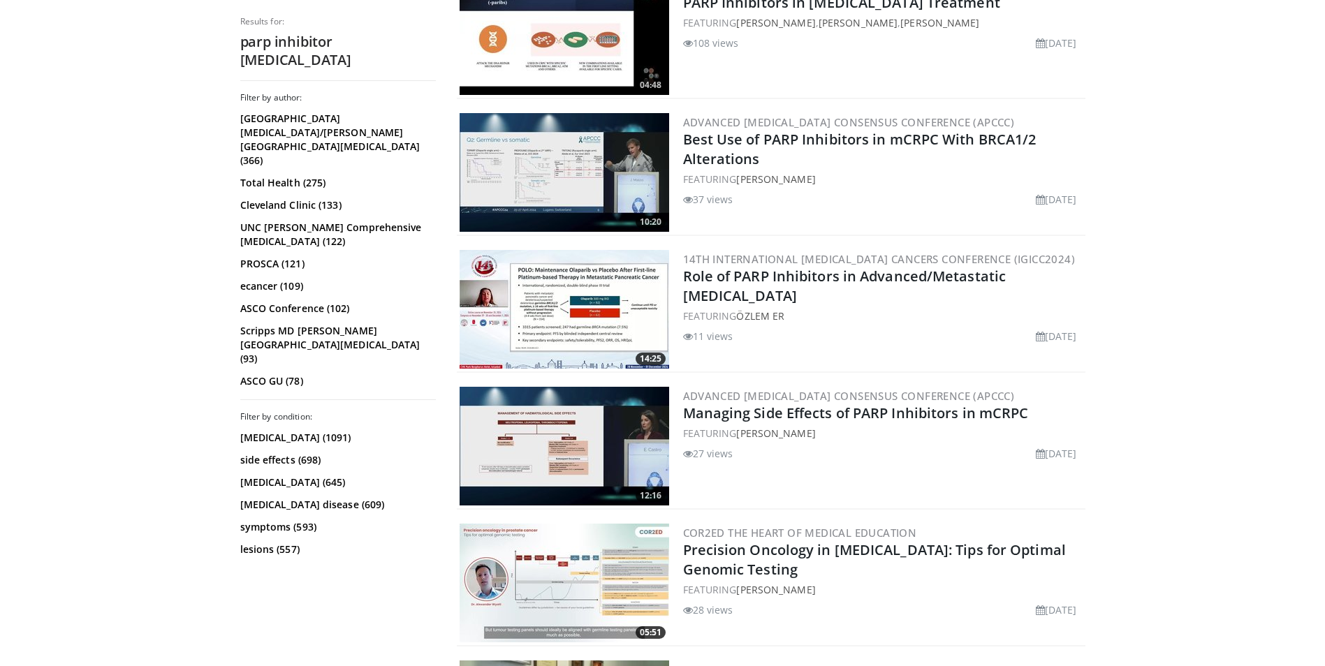
scroll to position [0, 0]
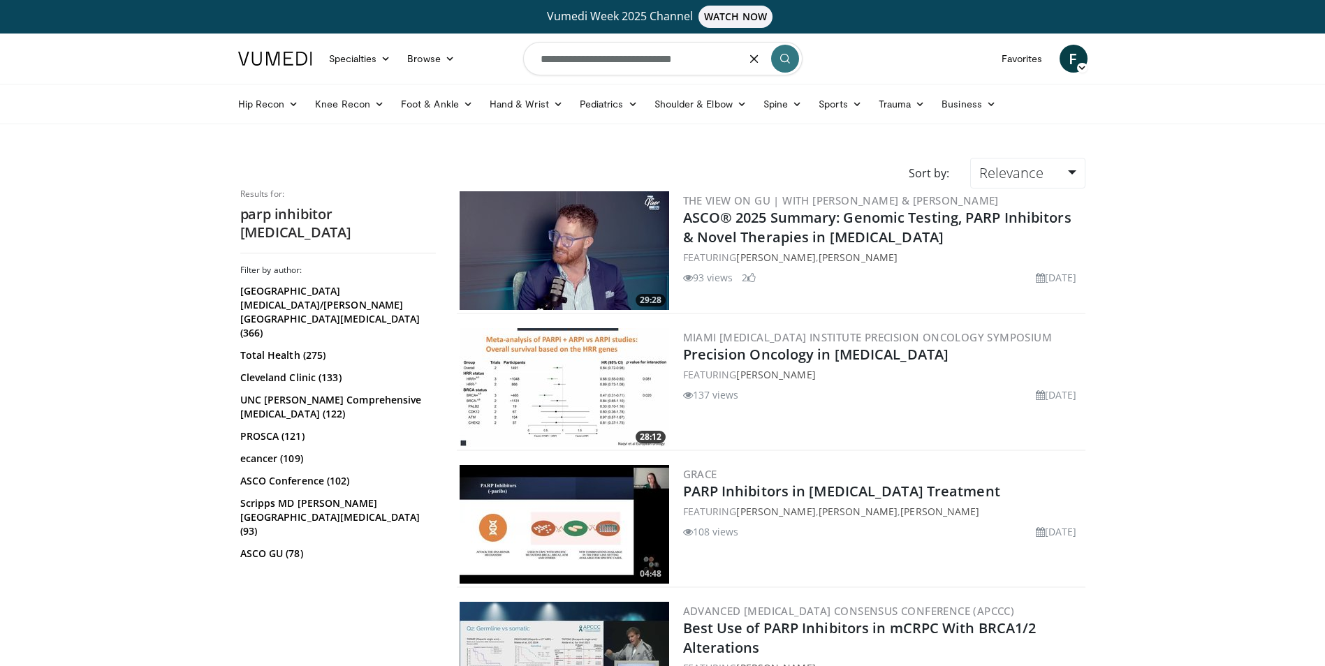
drag, startPoint x: 693, startPoint y: 60, endPoint x: 654, endPoint y: 61, distance: 38.4
click at [654, 61] on input "**********" at bounding box center [662, 59] width 279 height 34
type input "**********"
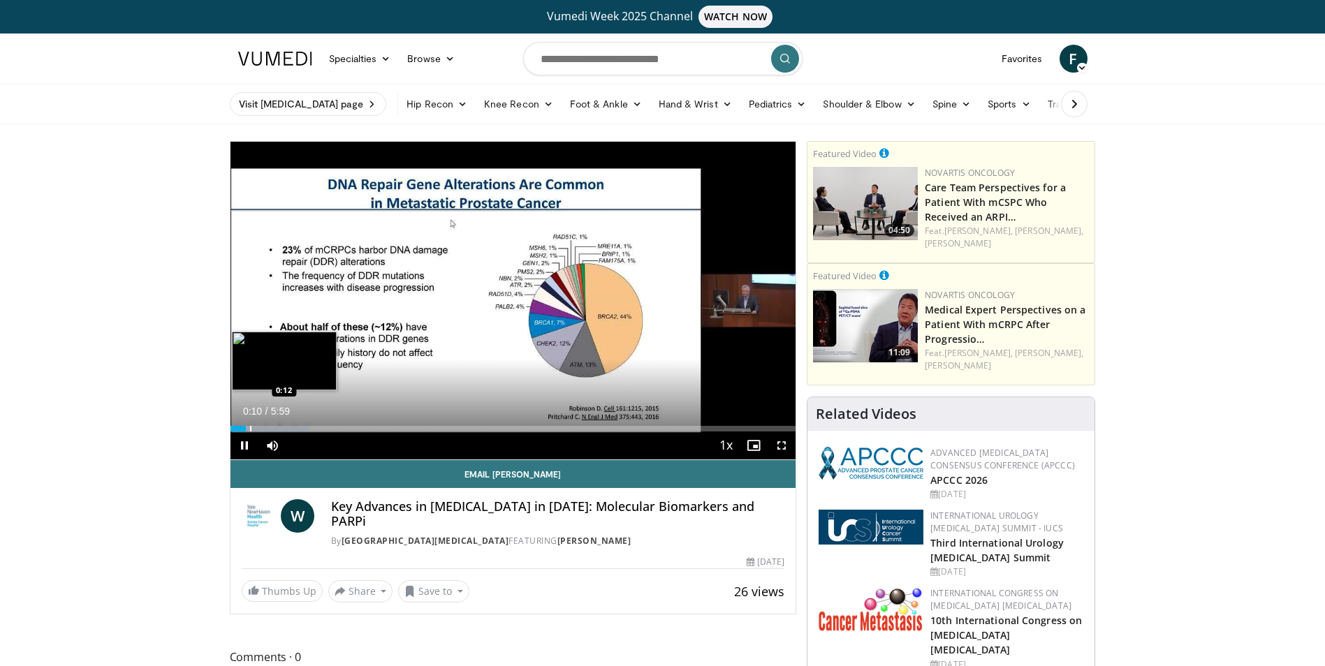
click at [250, 427] on div "Progress Bar" at bounding box center [250, 429] width 1 height 6
click at [260, 427] on div "Progress Bar" at bounding box center [260, 429] width 1 height 6
click at [296, 427] on div "Progress Bar" at bounding box center [296, 429] width 1 height 6
click at [310, 427] on div "Progress Bar" at bounding box center [309, 429] width 1 height 6
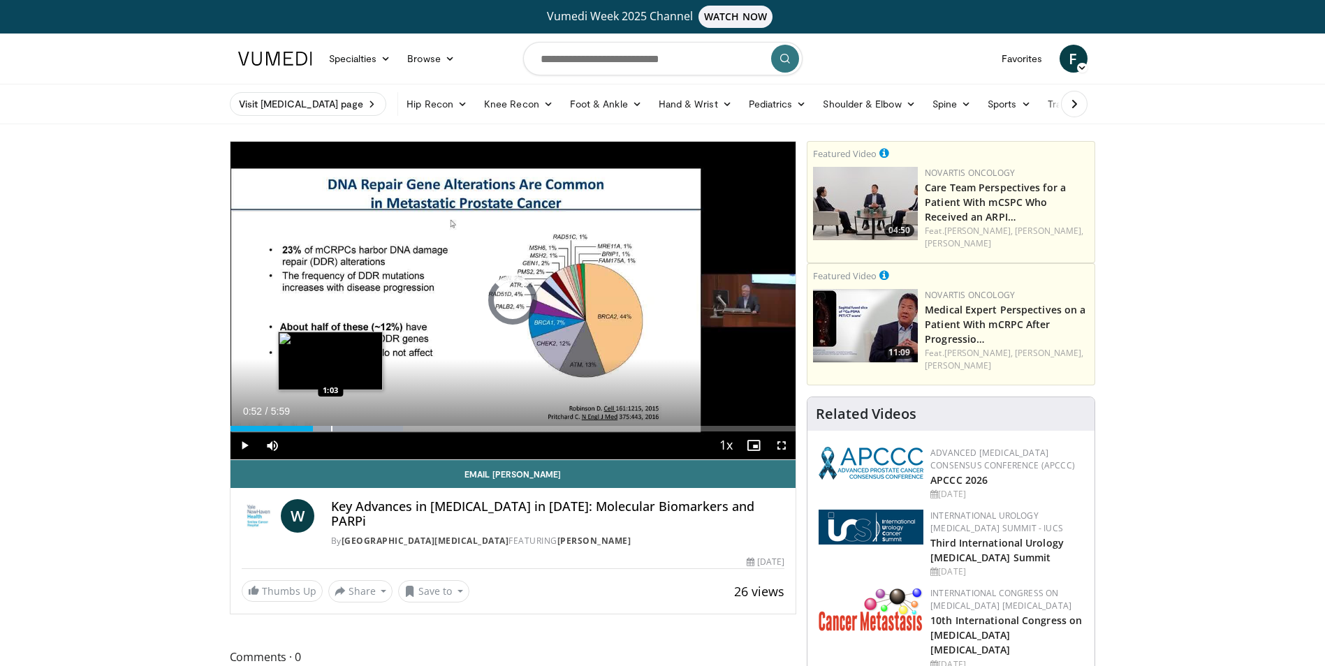
click at [331, 427] on div "Progress Bar" at bounding box center [331, 429] width 1 height 6
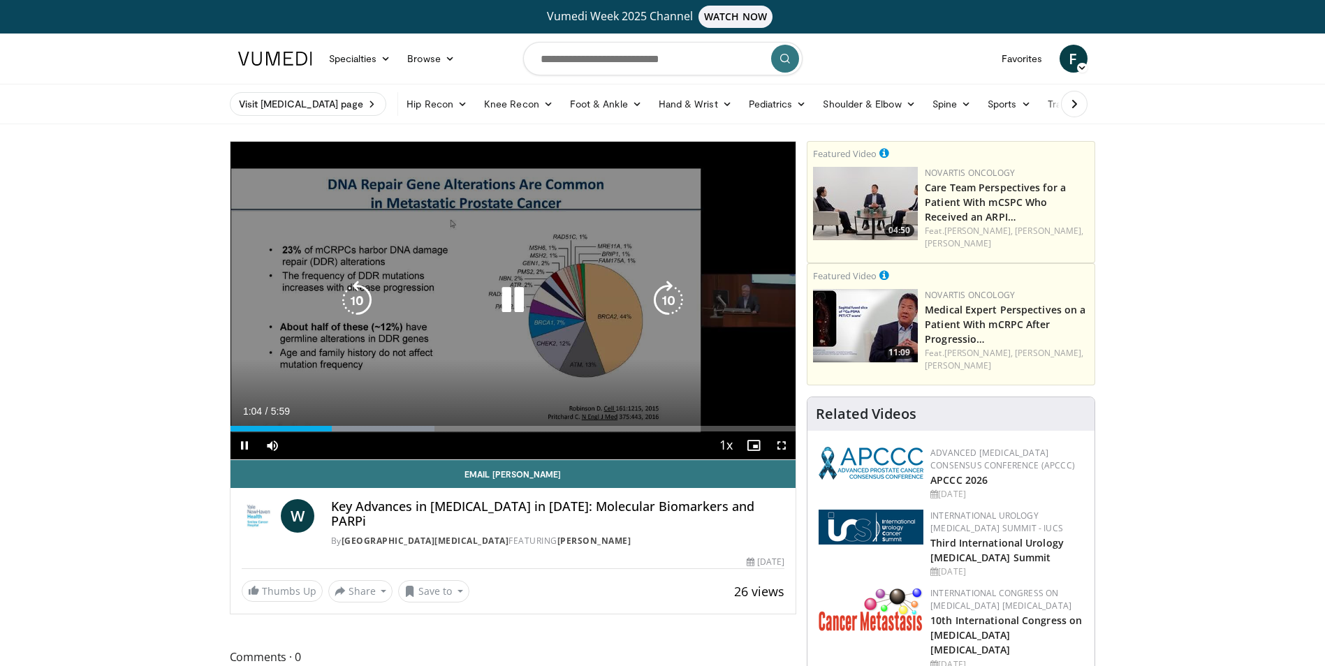
click at [0, 0] on div "Progress Bar" at bounding box center [0, 0] width 0 height 0
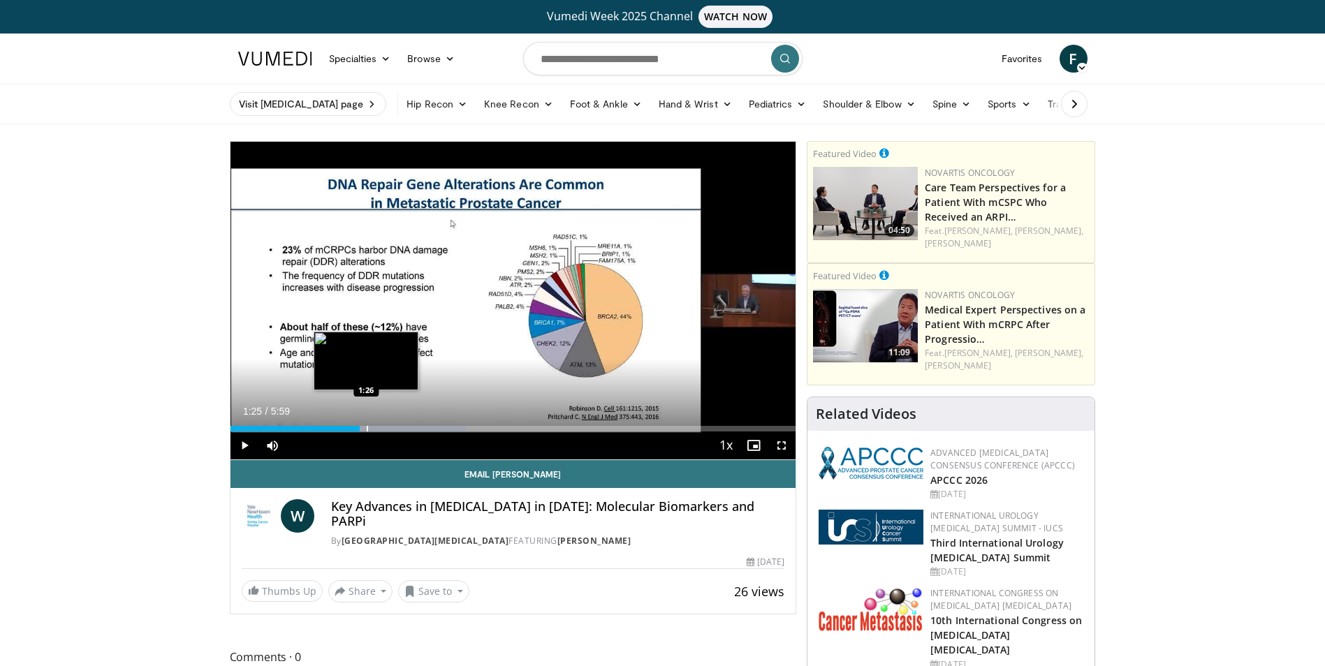
click at [367, 430] on div "Progress Bar" at bounding box center [367, 429] width 1 height 6
click at [400, 429] on div "Progress Bar" at bounding box center [400, 429] width 1 height 6
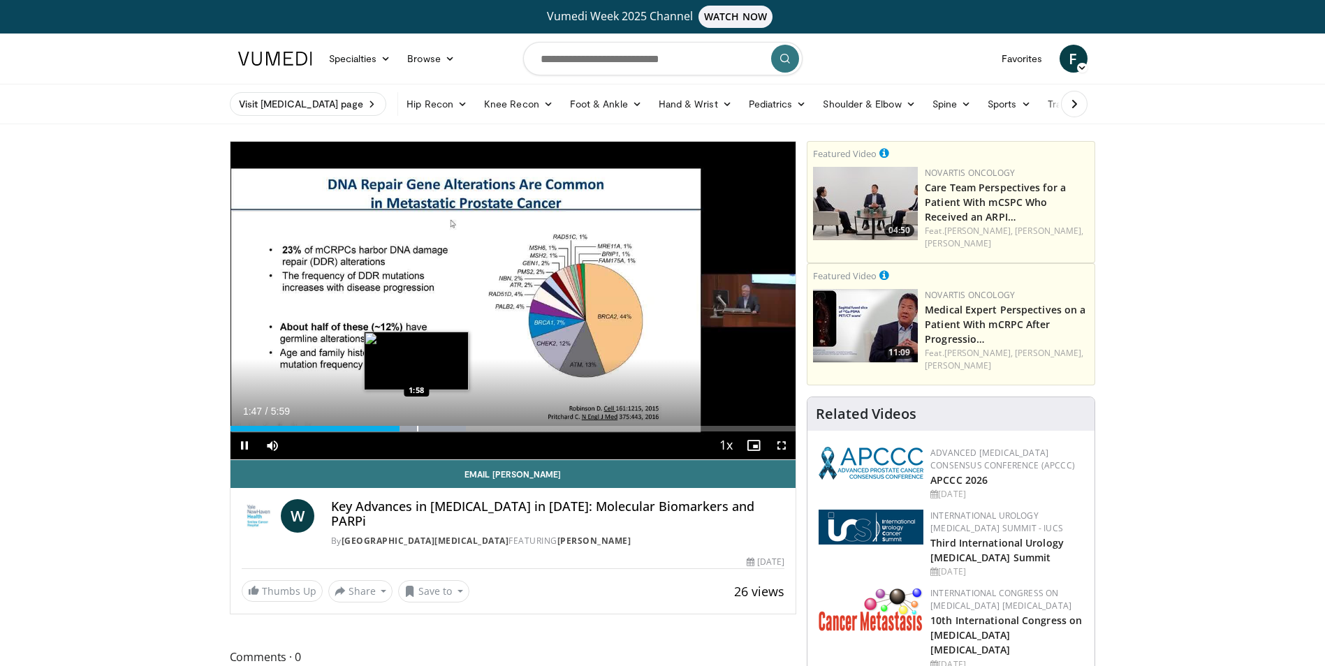
click at [417, 429] on div "Progress Bar" at bounding box center [417, 429] width 1 height 6
click at [446, 427] on div "Progress Bar" at bounding box center [446, 429] width 1 height 6
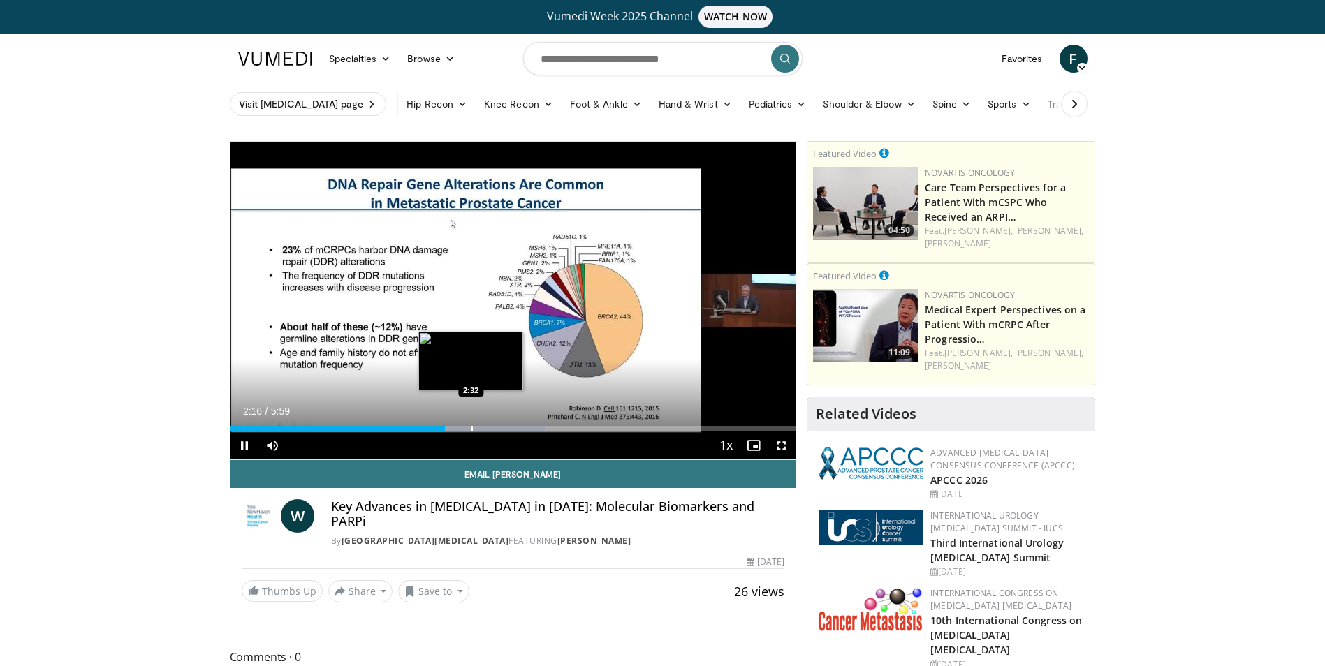
click at [471, 427] on div "Progress Bar" at bounding box center [471, 429] width 1 height 6
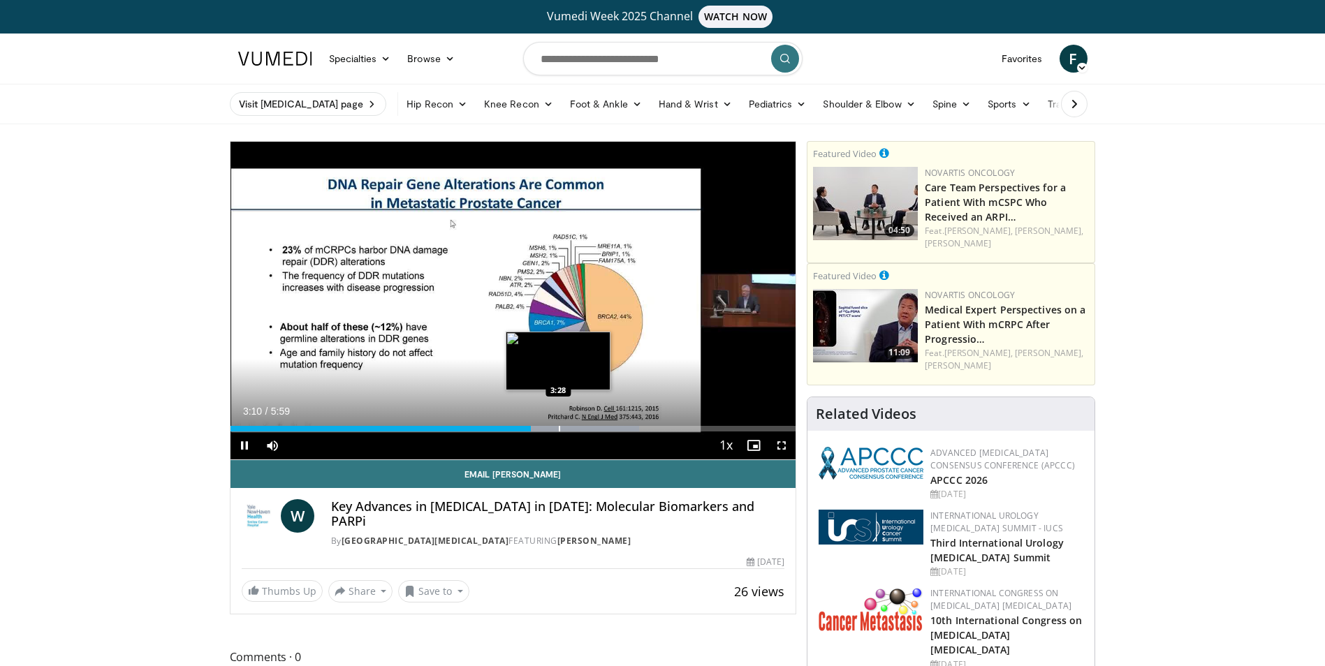
click at [559, 430] on div "Progress Bar" at bounding box center [559, 429] width 1 height 6
click at [571, 429] on div "Loaded : 80.66% 3:44 3:36" at bounding box center [513, 429] width 566 height 6
click at [563, 427] on div "Progress Bar" at bounding box center [563, 429] width 1 height 6
click at [592, 428] on div "Progress Bar" at bounding box center [592, 429] width 1 height 6
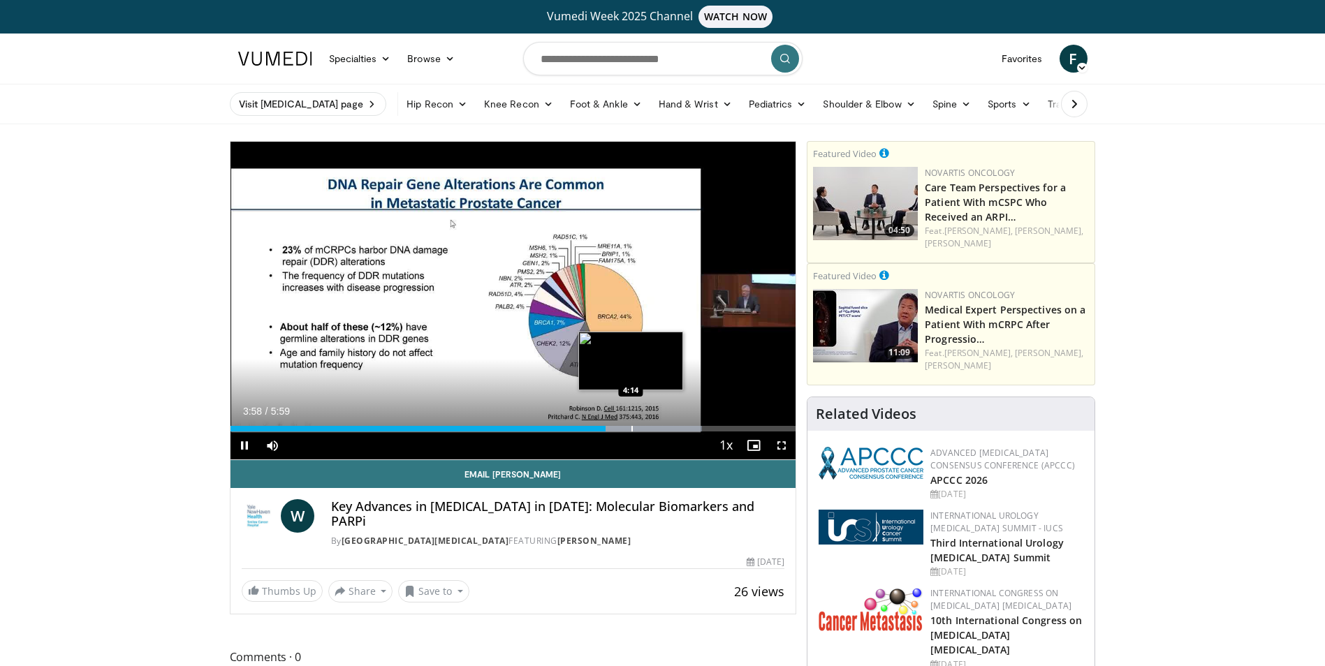
click at [631, 430] on div "Progress Bar" at bounding box center [631, 429] width 1 height 6
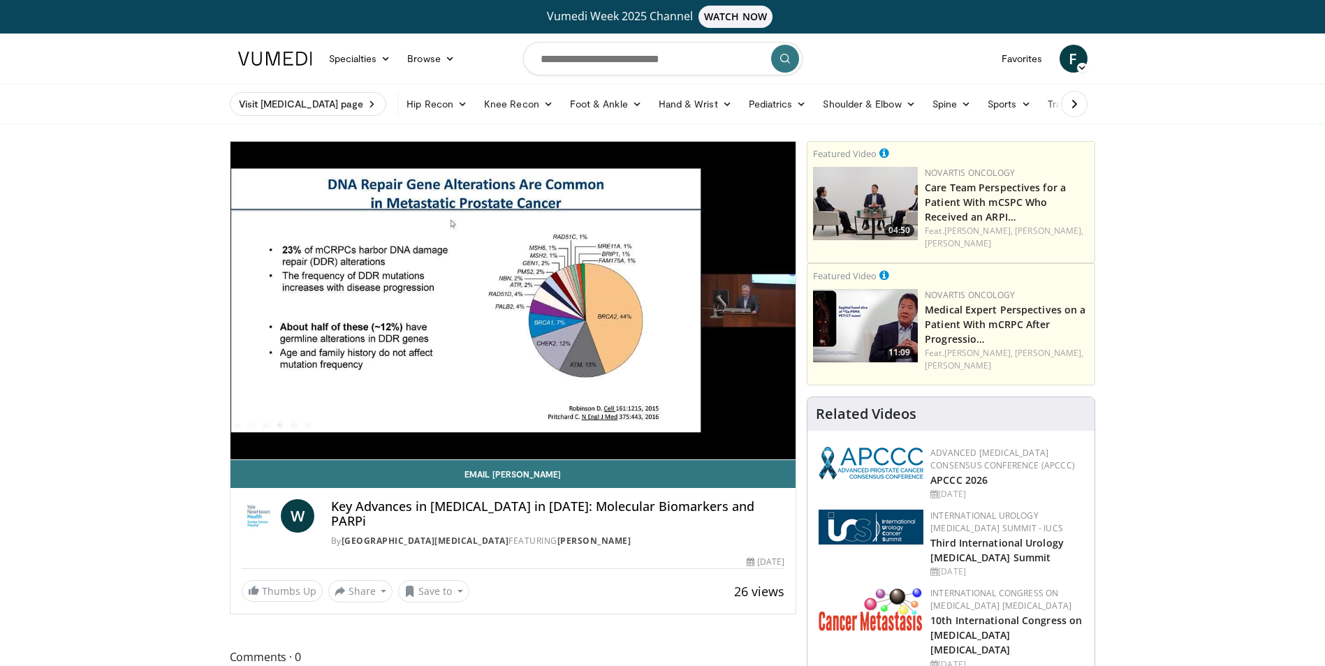
click at [673, 426] on video-js "**********" at bounding box center [513, 301] width 566 height 319
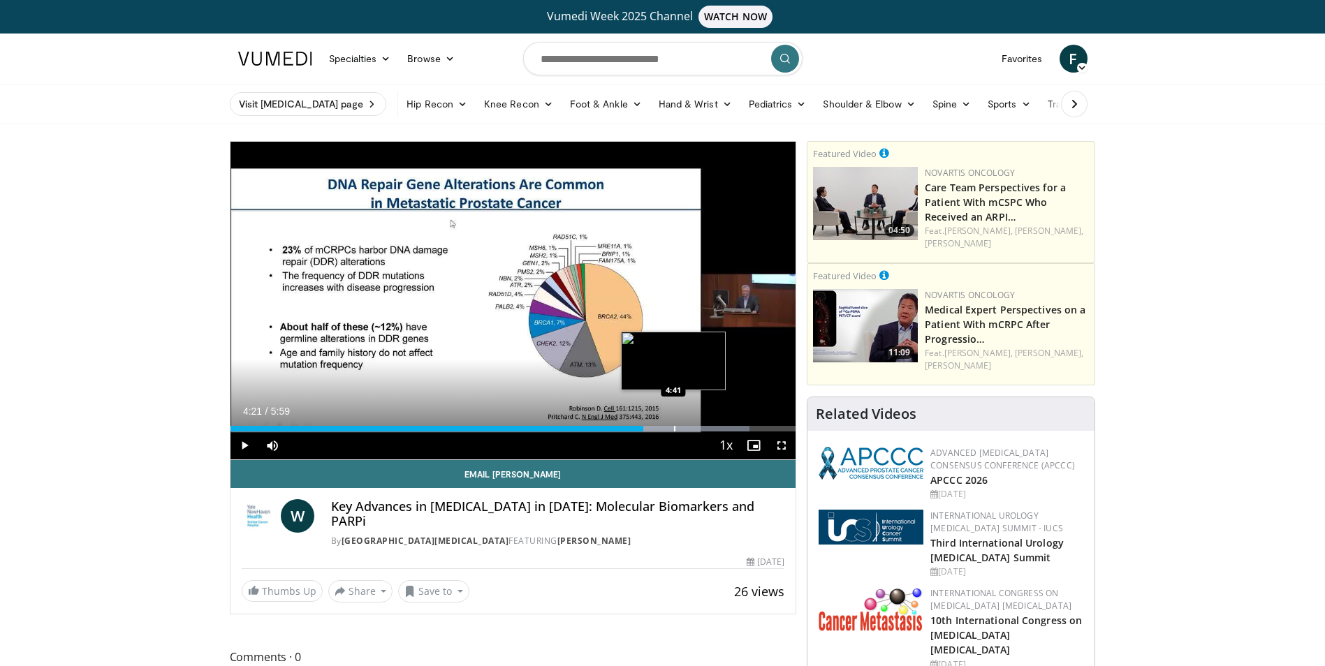
click at [674, 427] on div "Progress Bar" at bounding box center [674, 429] width 1 height 6
click at [727, 427] on div "Progress Bar" at bounding box center [727, 429] width 1 height 6
click at [678, 428] on div "Progress Bar" at bounding box center [678, 429] width 1 height 6
click at [655, 427] on div "Progress Bar" at bounding box center [655, 429] width 1 height 6
click at [661, 427] on div "Progress Bar" at bounding box center [661, 429] width 1 height 6
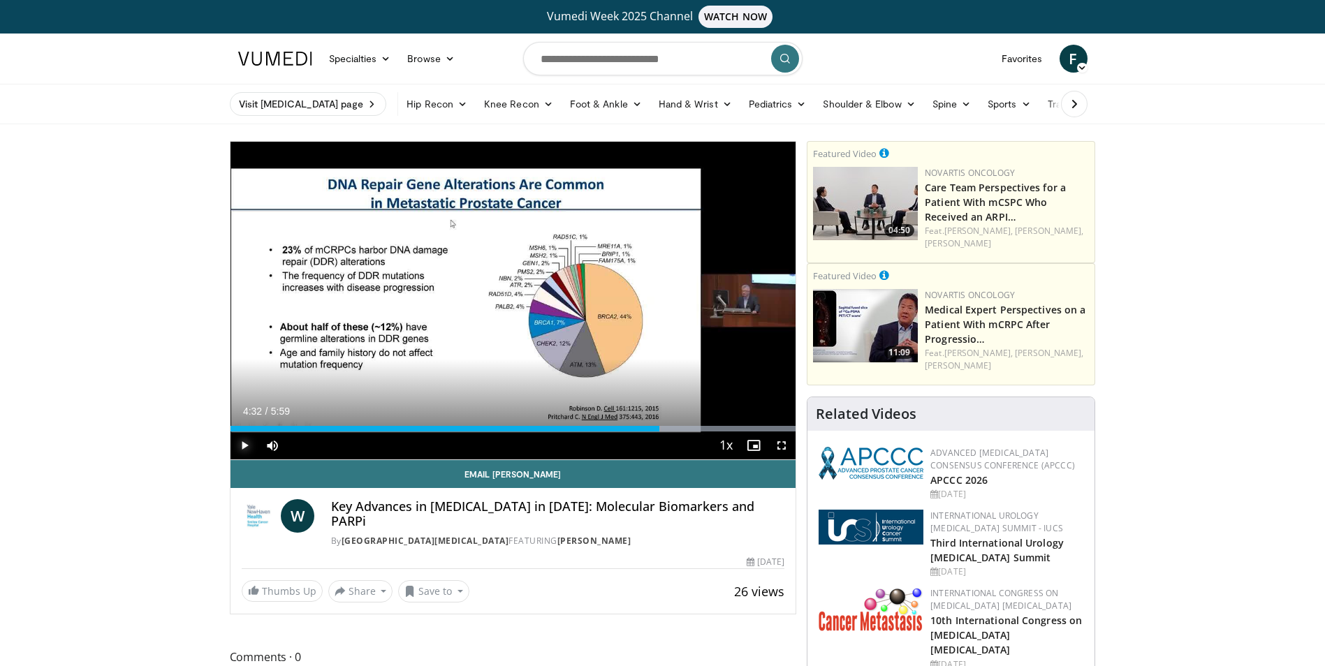
click at [244, 448] on span "Video Player" at bounding box center [244, 446] width 28 height 28
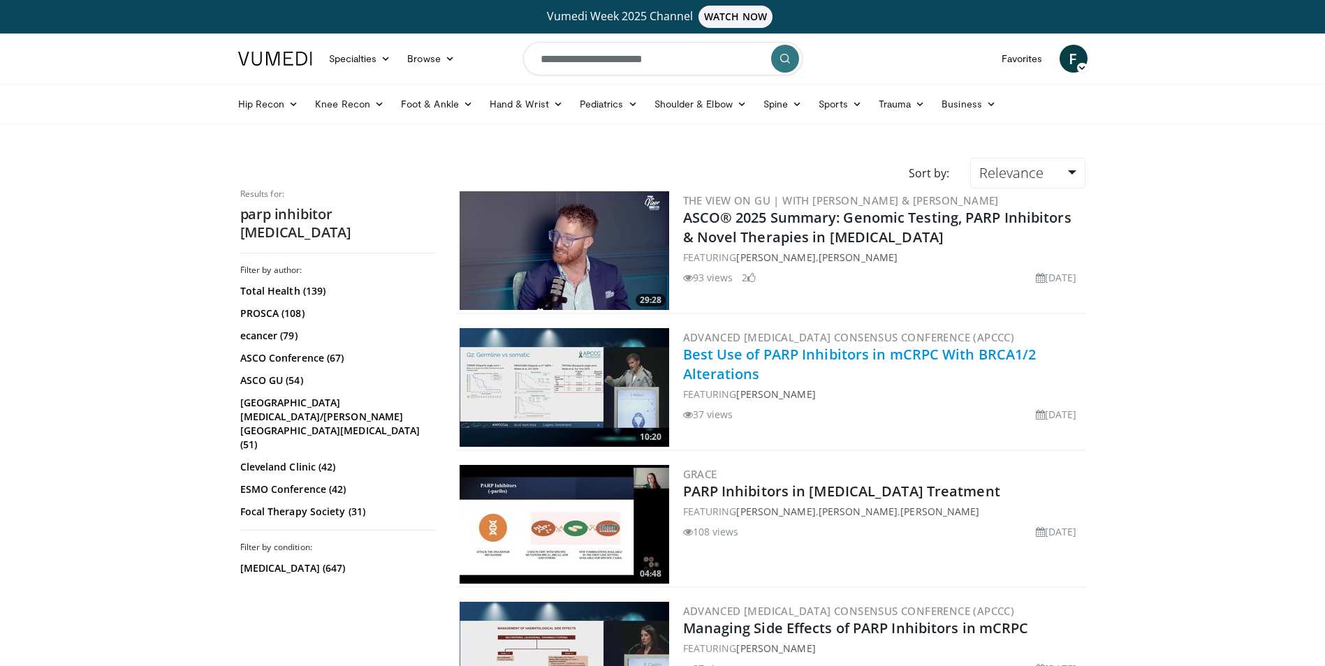
click at [780, 358] on link "Best Use of PARP Inhibitors in mCRPC With BRCA1/2 Alterations" at bounding box center [859, 364] width 353 height 38
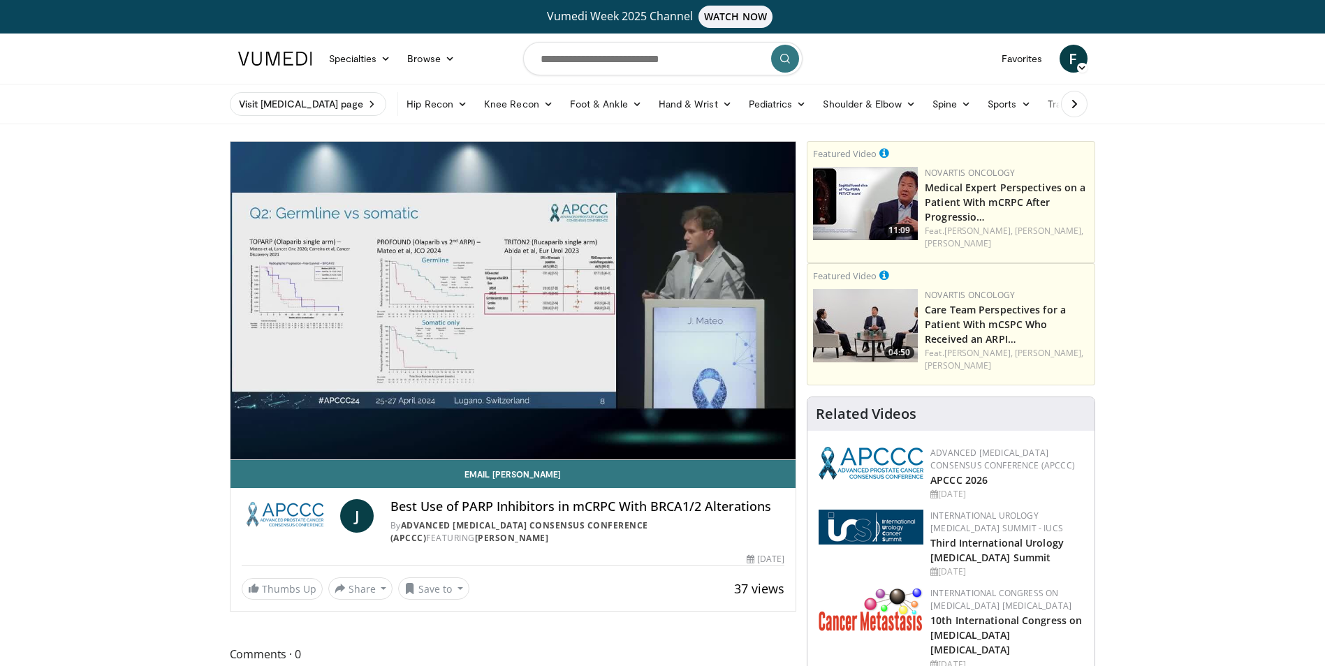
drag, startPoint x: 154, startPoint y: 336, endPoint x: 87, endPoint y: 306, distance: 74.1
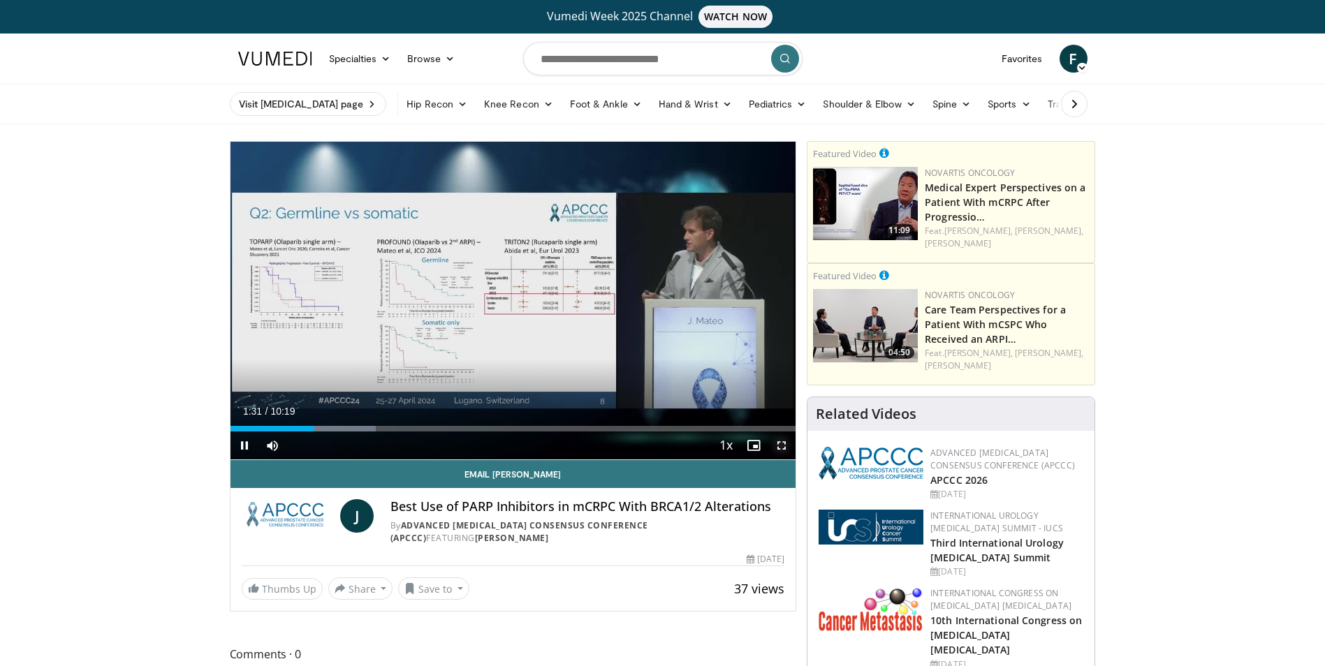
click at [777, 445] on span "Video Player" at bounding box center [782, 446] width 28 height 28
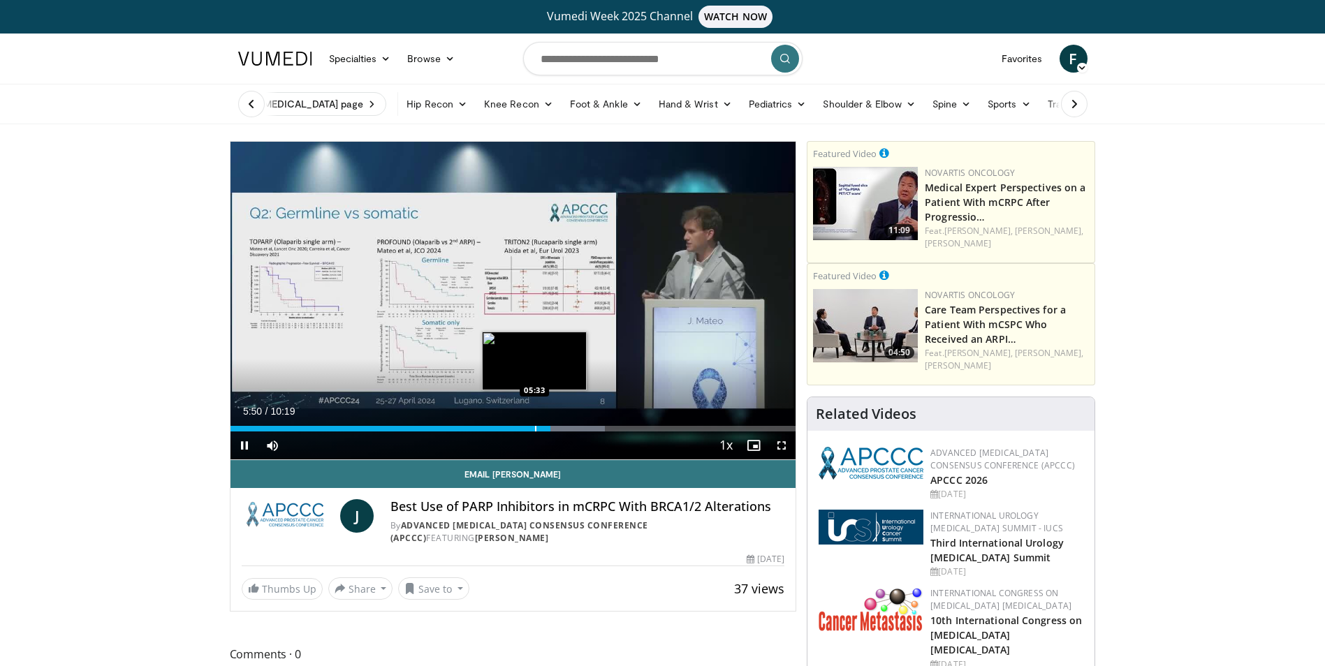
click at [535, 427] on div "Progress Bar" at bounding box center [535, 429] width 1 height 6
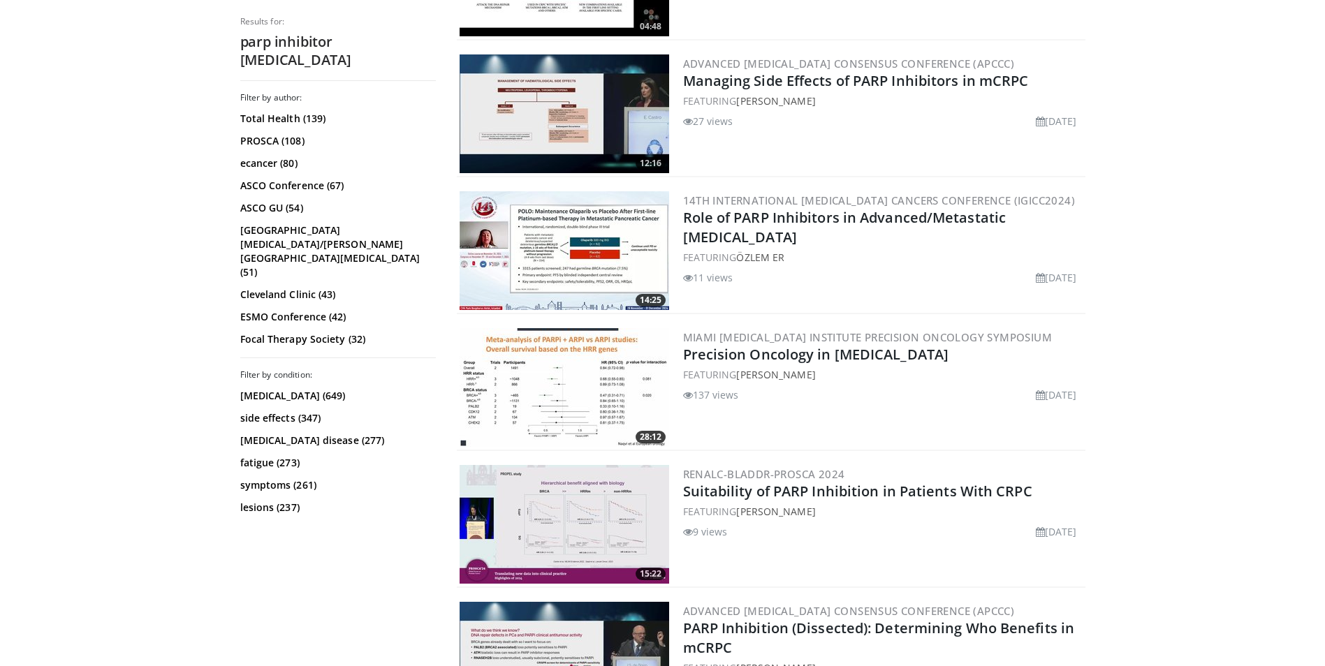
scroll to position [559, 0]
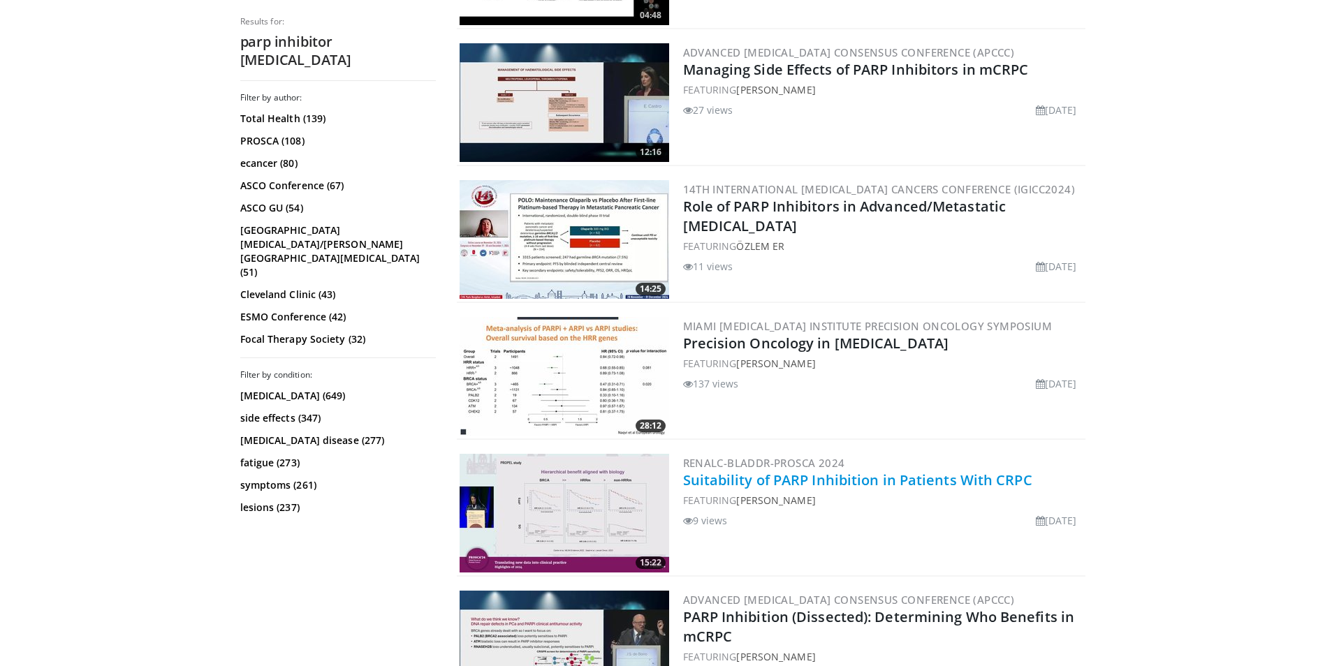
click at [733, 482] on link "Suitability of PARP Inhibition in Patients With CRPC" at bounding box center [857, 480] width 349 height 19
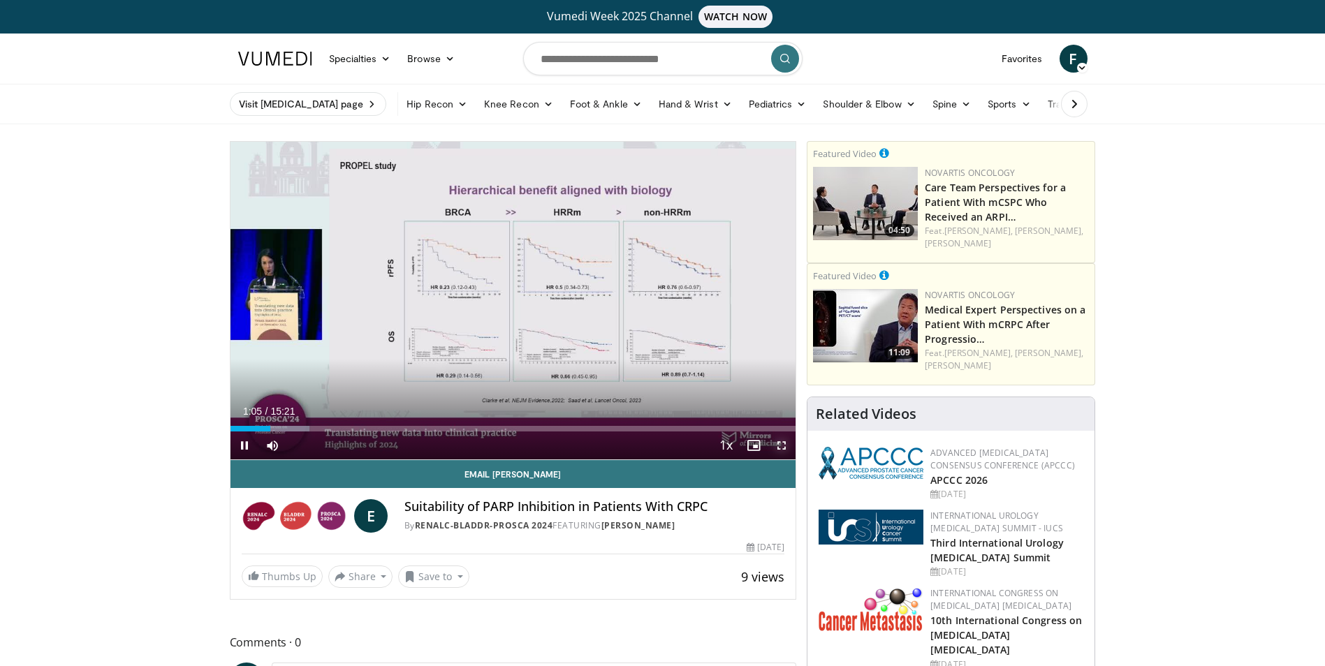
click at [782, 447] on span "Video Player" at bounding box center [782, 446] width 28 height 28
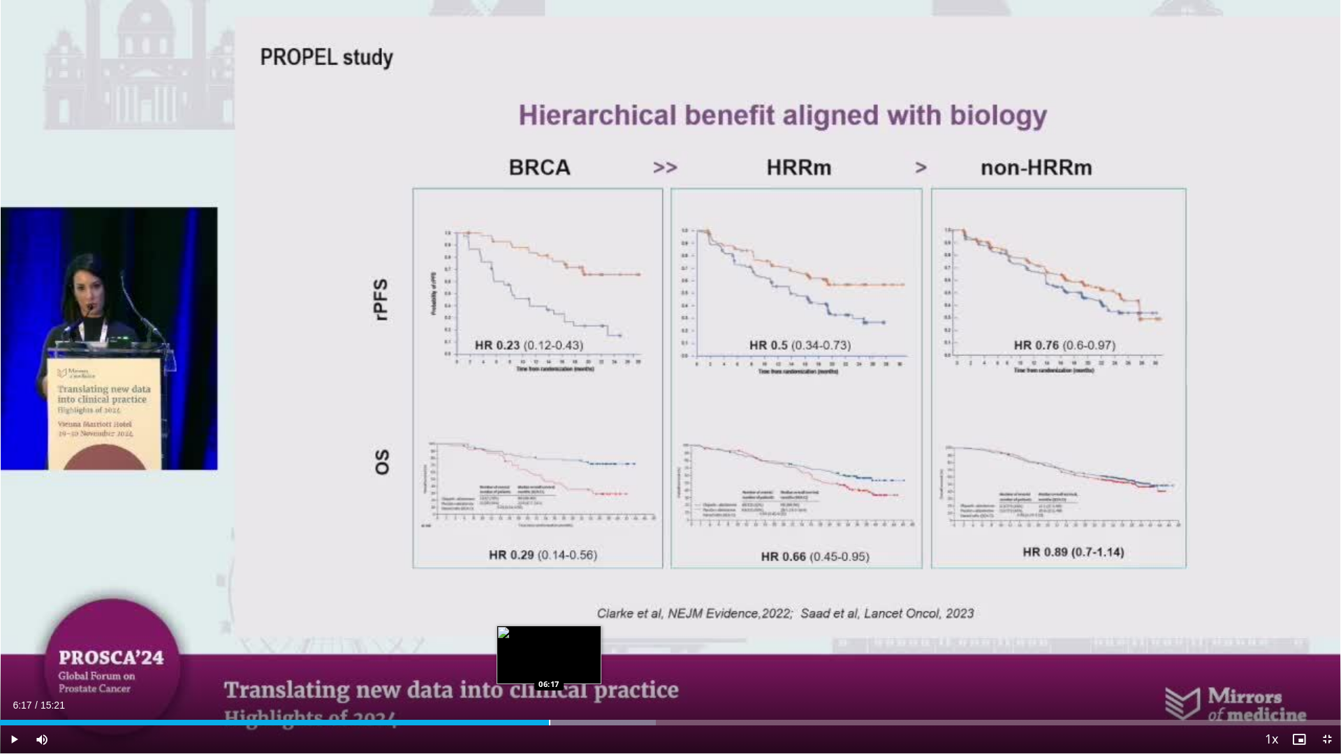
click at [549, 666] on div "Progress Bar" at bounding box center [549, 723] width 1 height 6
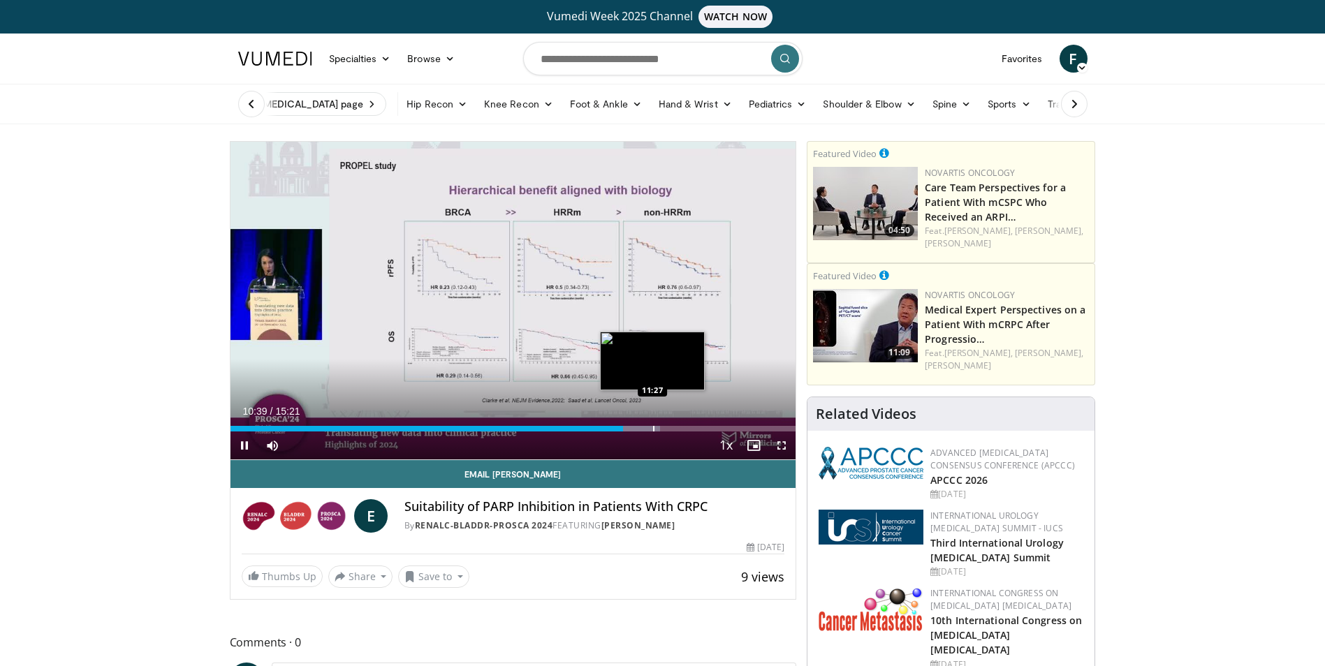
click at [653, 429] on video-js "**********" at bounding box center [513, 301] width 566 height 319
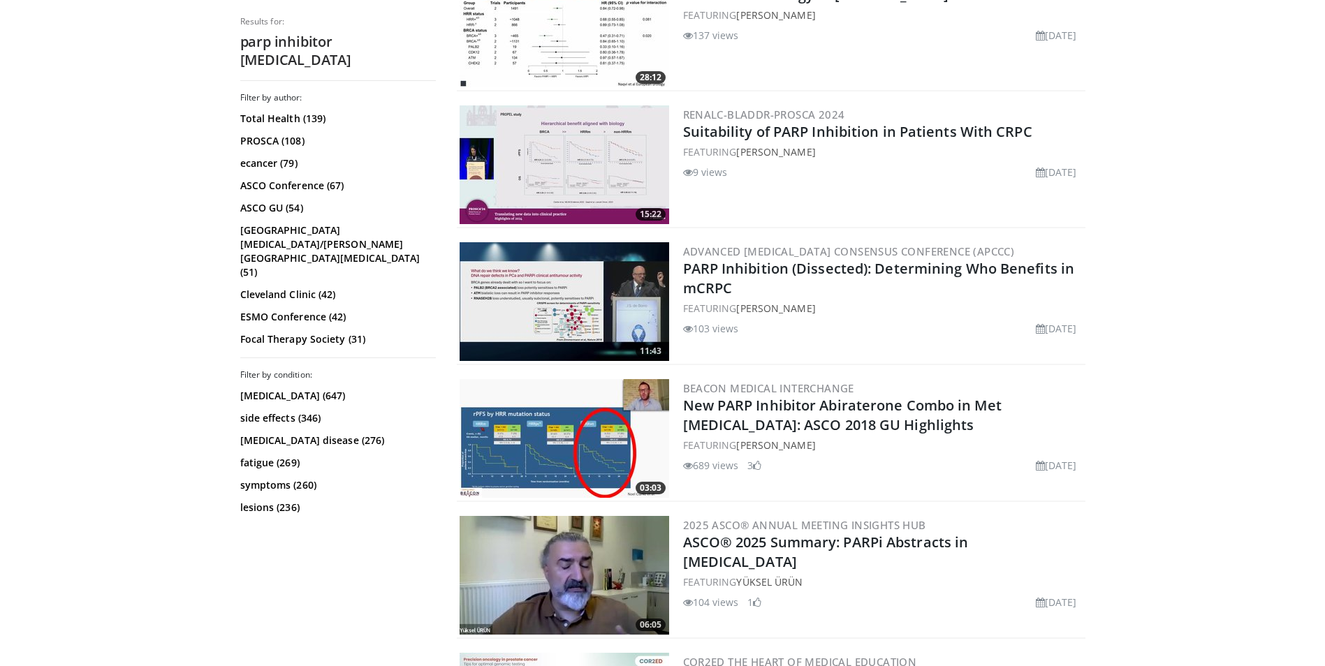
scroll to position [908, 0]
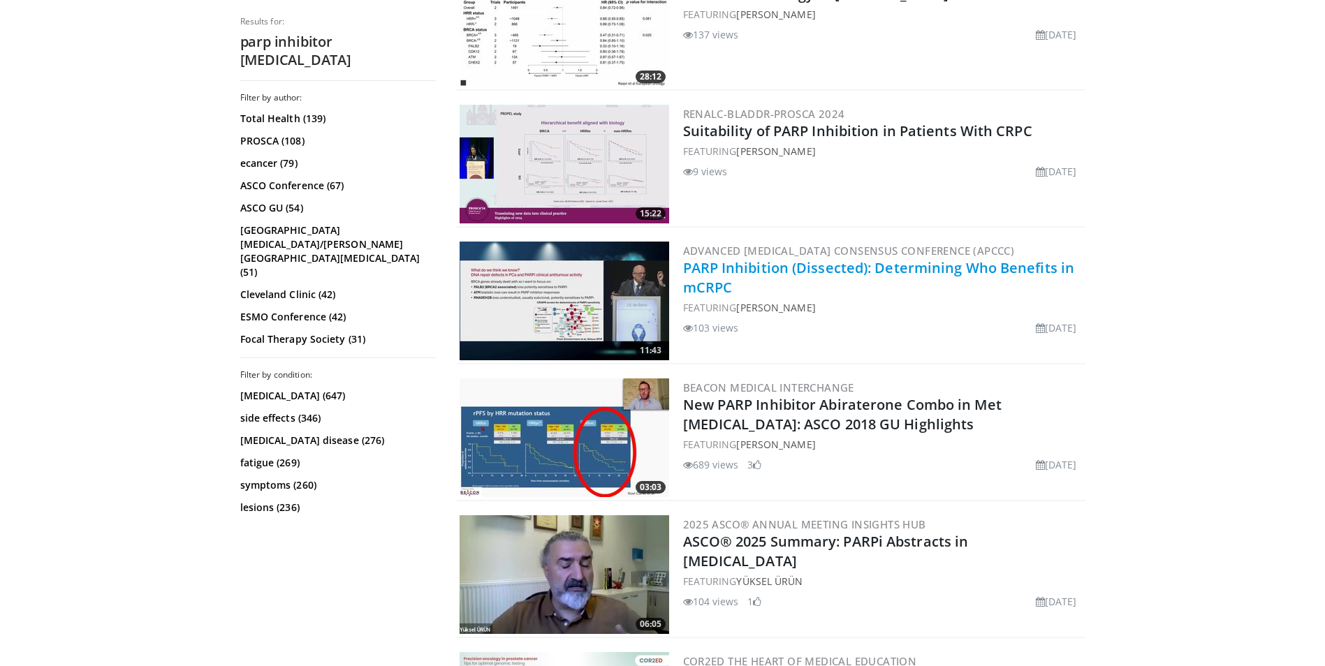
click at [703, 276] on link "PARP Inhibition (Dissected): Determining Who Benefits in mCRPC" at bounding box center [879, 277] width 392 height 38
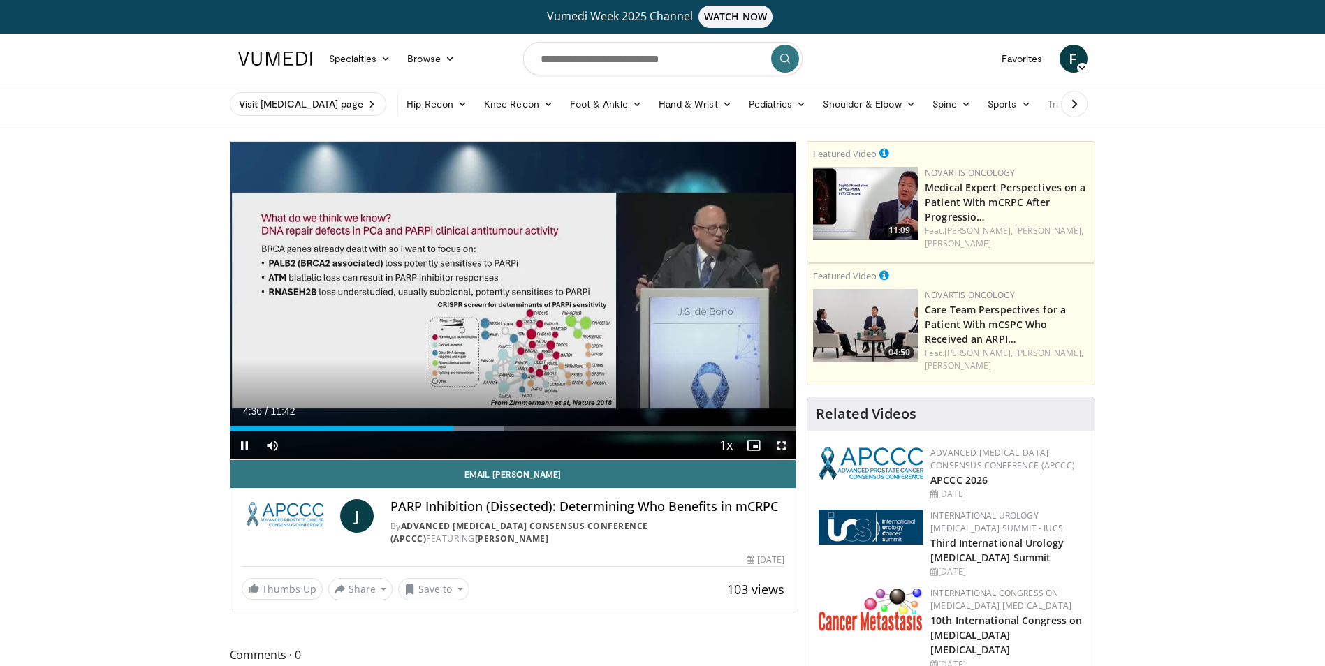
click at [779, 446] on span "Video Player" at bounding box center [782, 446] width 28 height 28
